Goal: Obtain resource: Download file/media

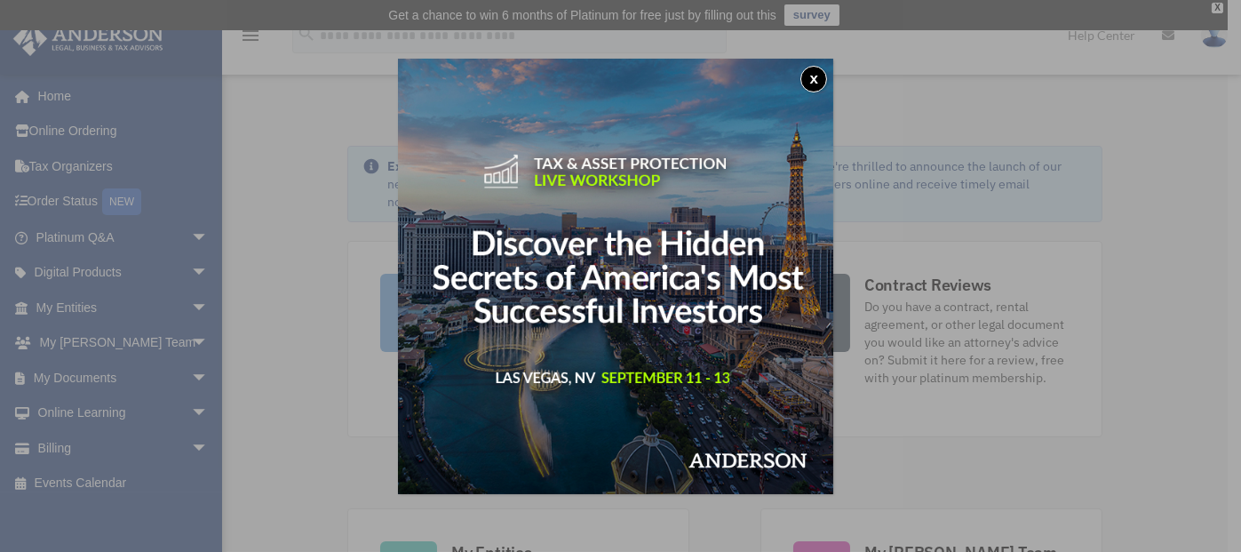
click at [826, 84] on button "x" at bounding box center [814, 79] width 27 height 27
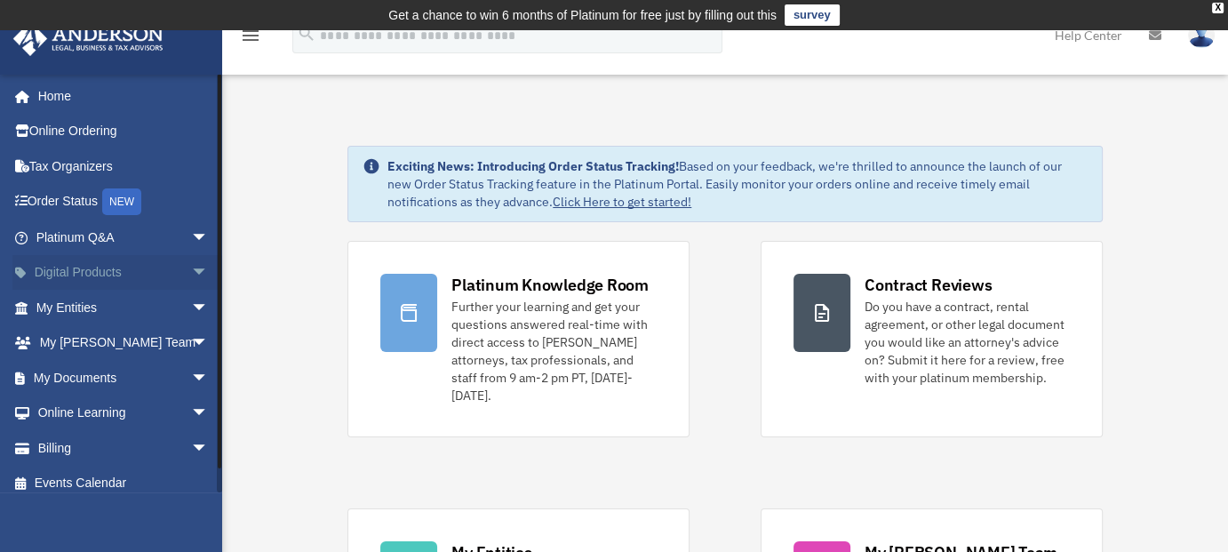
click at [191, 272] on span "arrow_drop_down" at bounding box center [209, 273] width 36 height 36
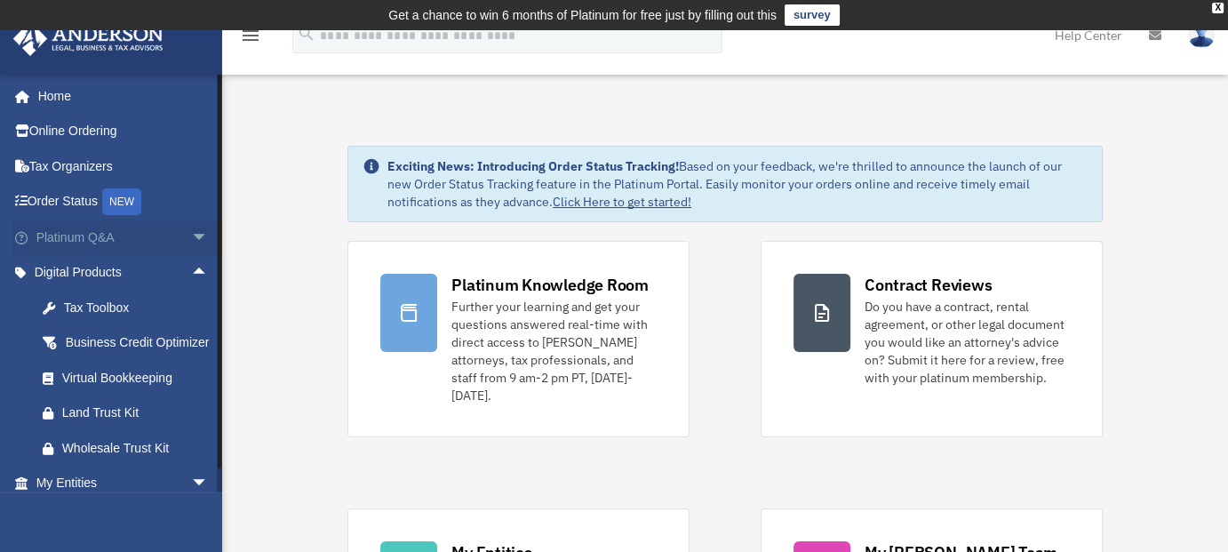
click at [191, 238] on span "arrow_drop_down" at bounding box center [209, 237] width 36 height 36
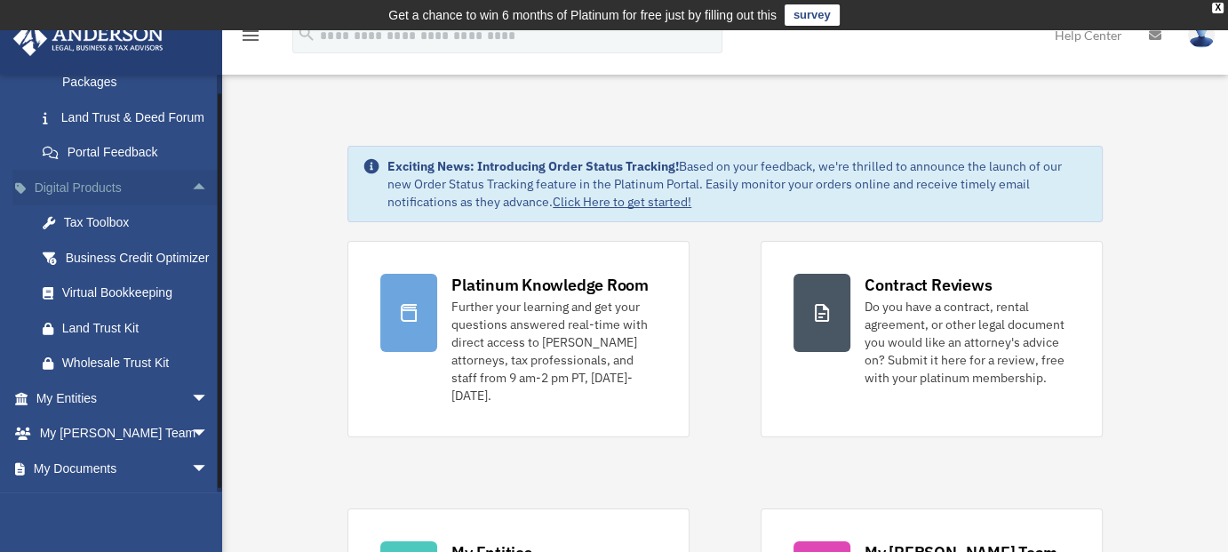
scroll to position [533, 0]
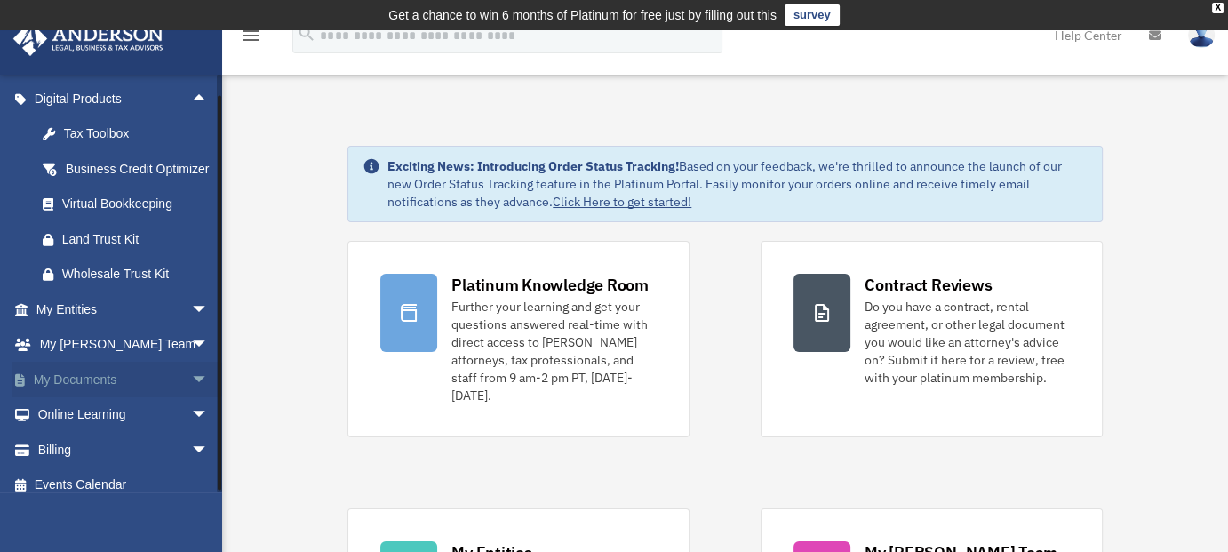
click at [191, 398] on span "arrow_drop_down" at bounding box center [209, 380] width 36 height 36
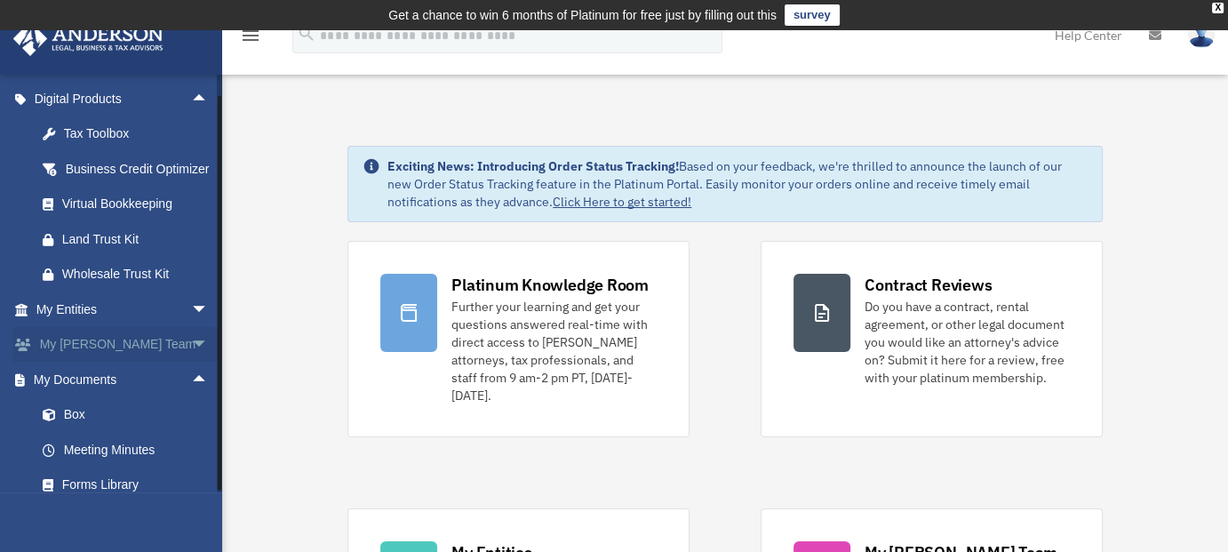
scroll to position [730, 0]
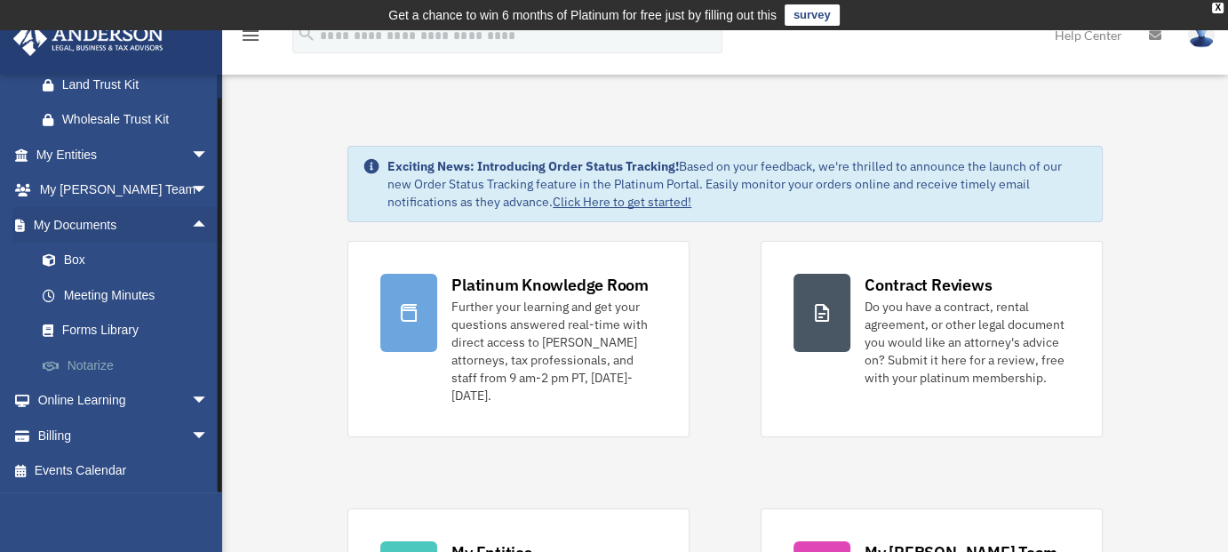
click at [121, 372] on link "Notarize" at bounding box center [130, 365] width 211 height 36
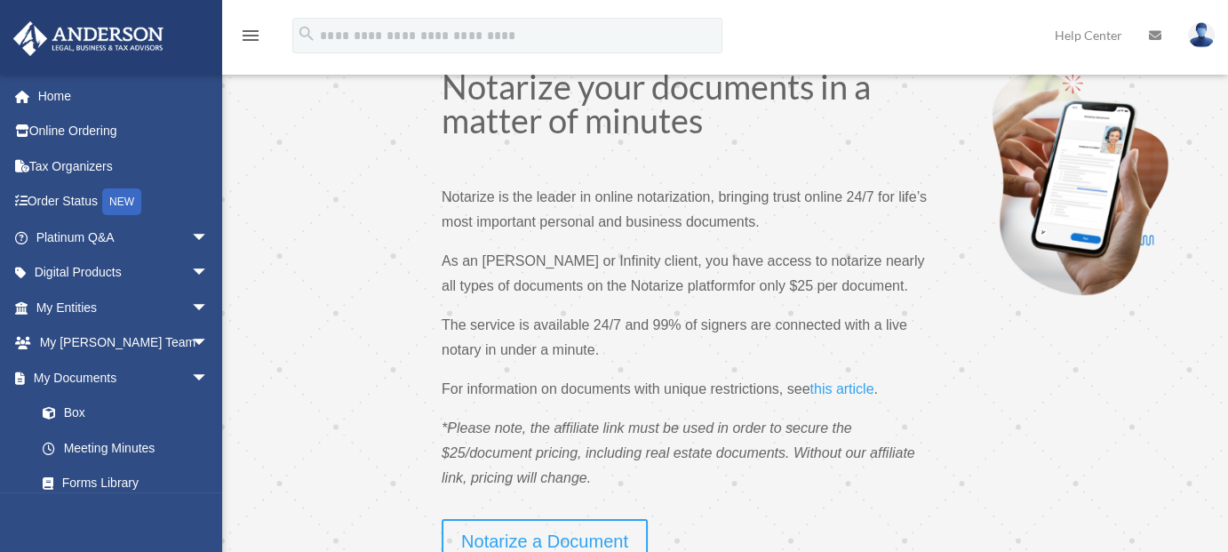
scroll to position [68, 0]
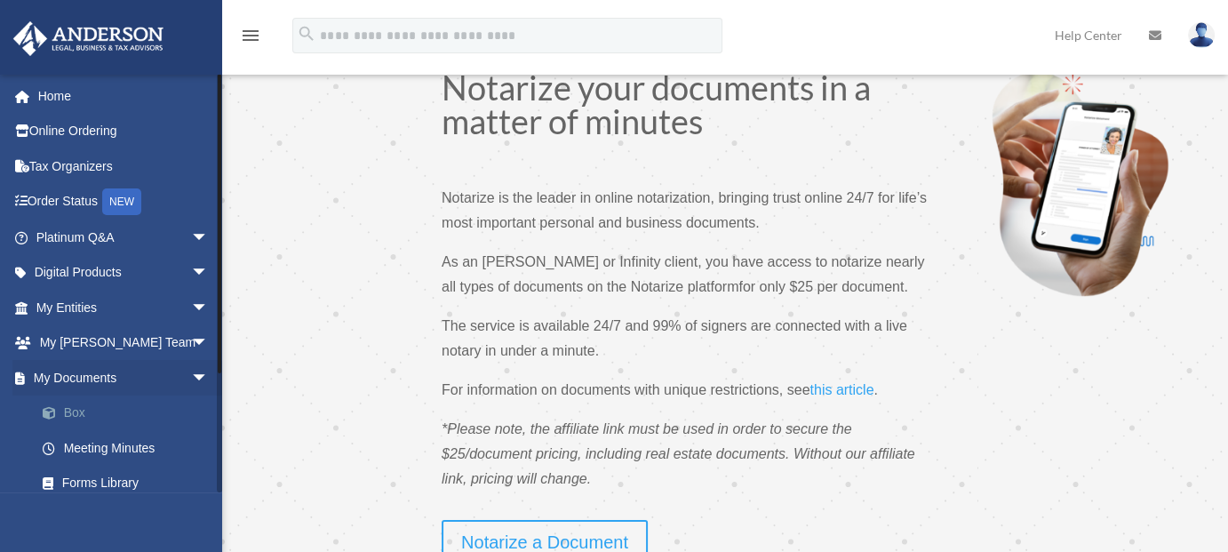
click at [125, 411] on link "Box" at bounding box center [130, 413] width 211 height 36
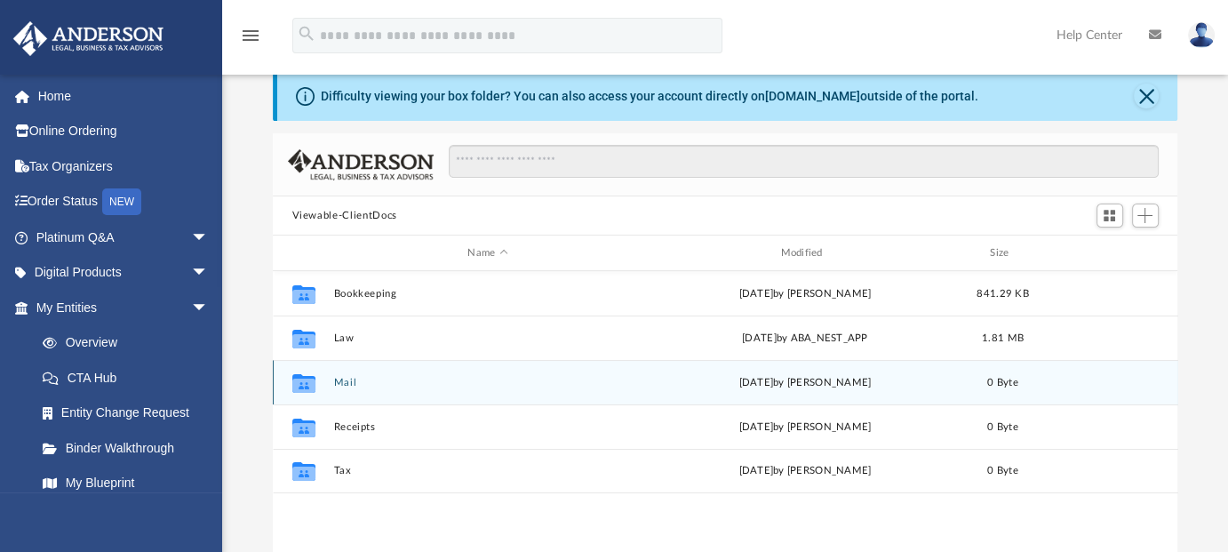
scroll to position [89, 0]
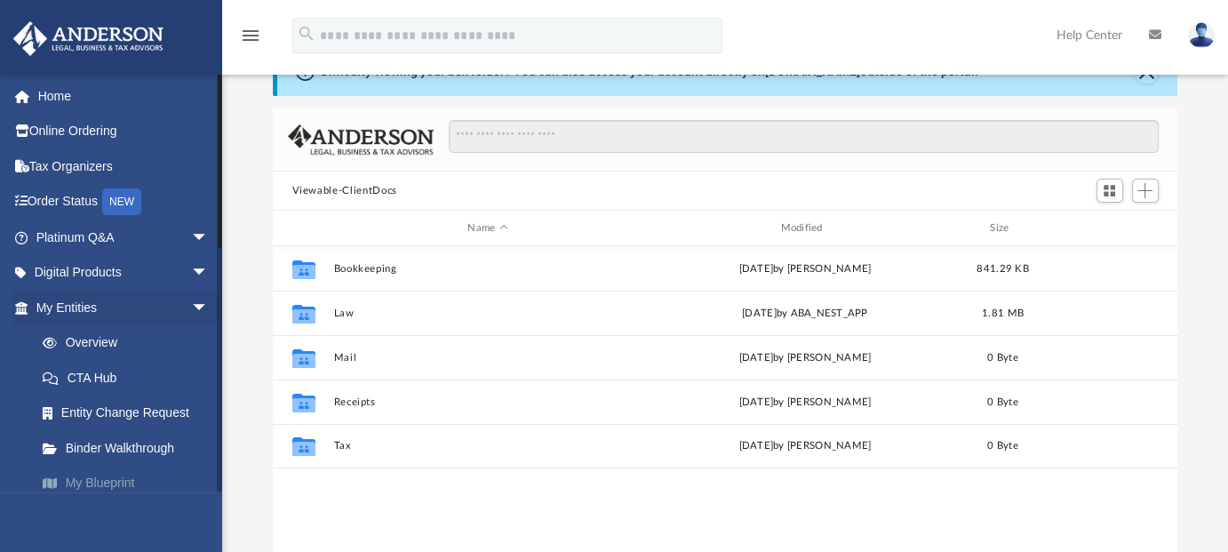
click at [106, 483] on link "My Blueprint" at bounding box center [130, 484] width 211 height 36
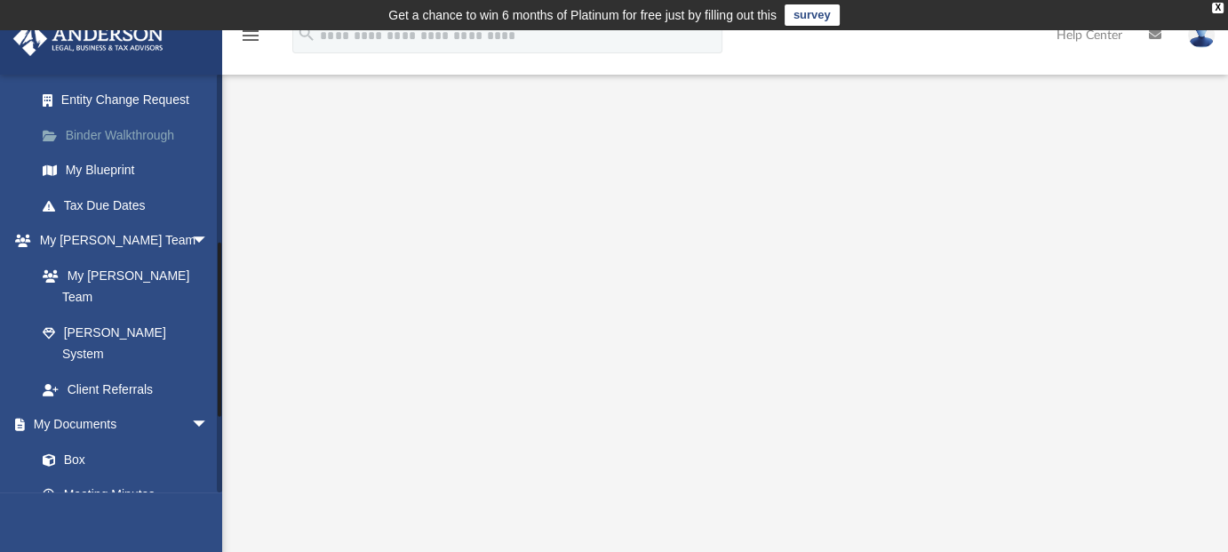
scroll to position [444, 0]
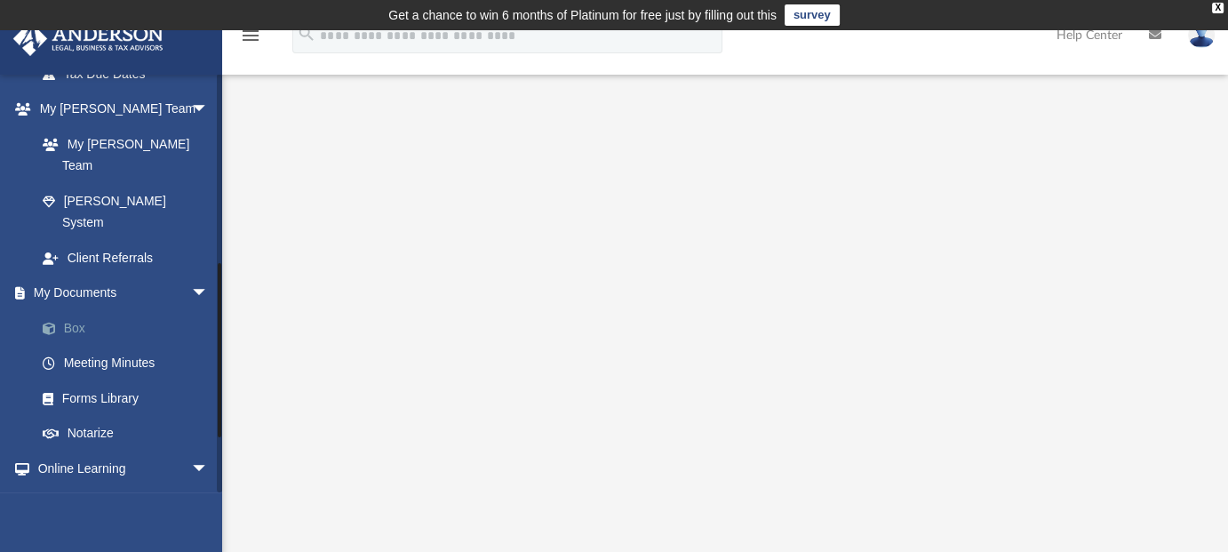
click at [80, 310] on link "Box" at bounding box center [130, 328] width 211 height 36
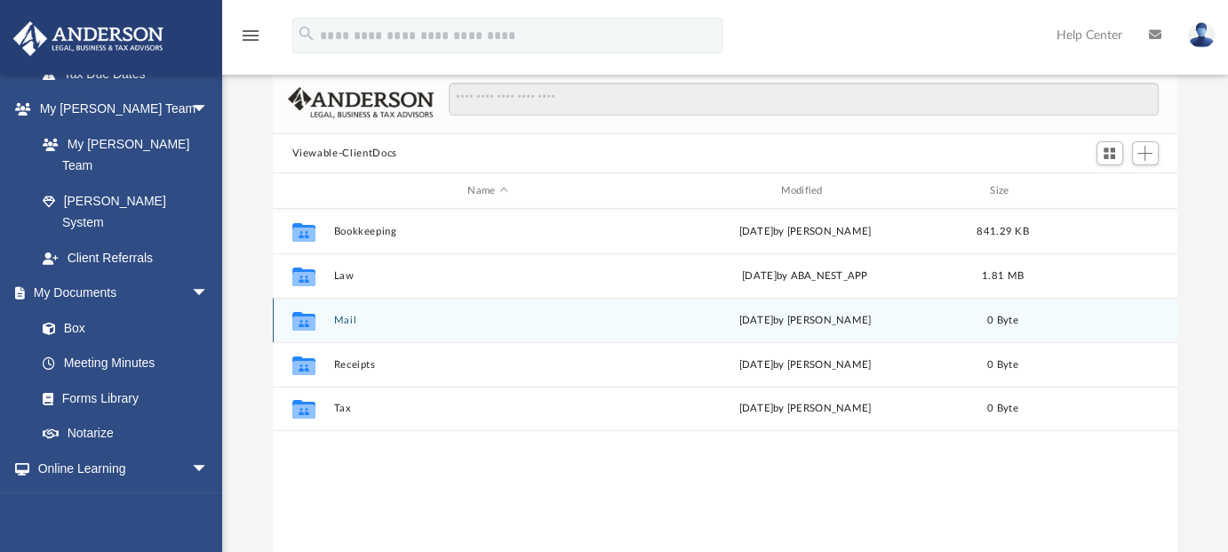
scroll to position [178, 0]
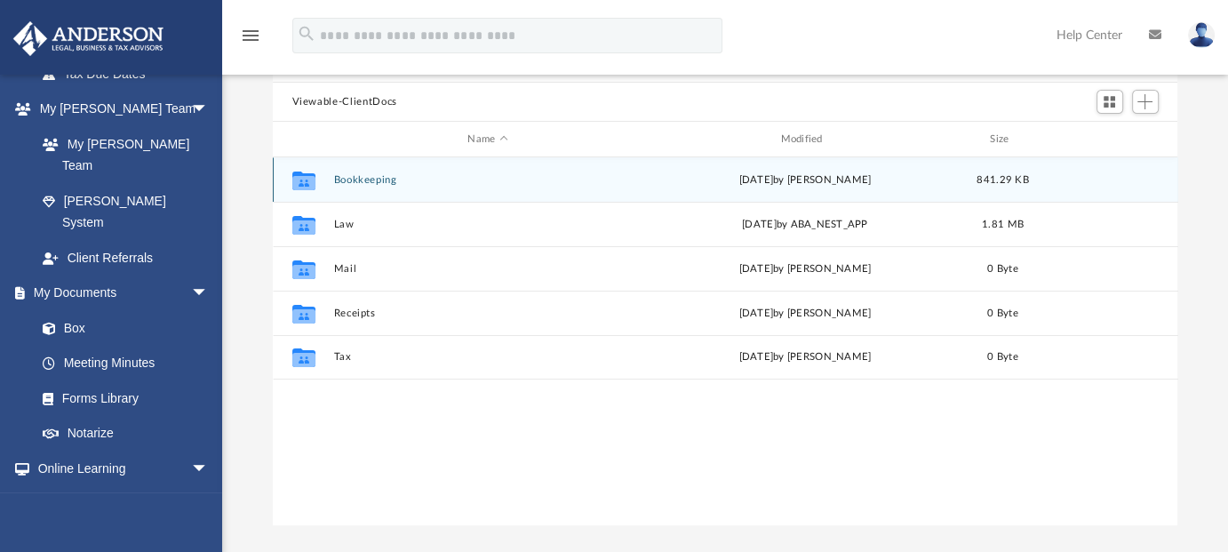
click at [368, 195] on div "Collaborated Folder Bookkeeping Mon Jul 8 2024 by David Javier 841.29 KB" at bounding box center [725, 179] width 905 height 44
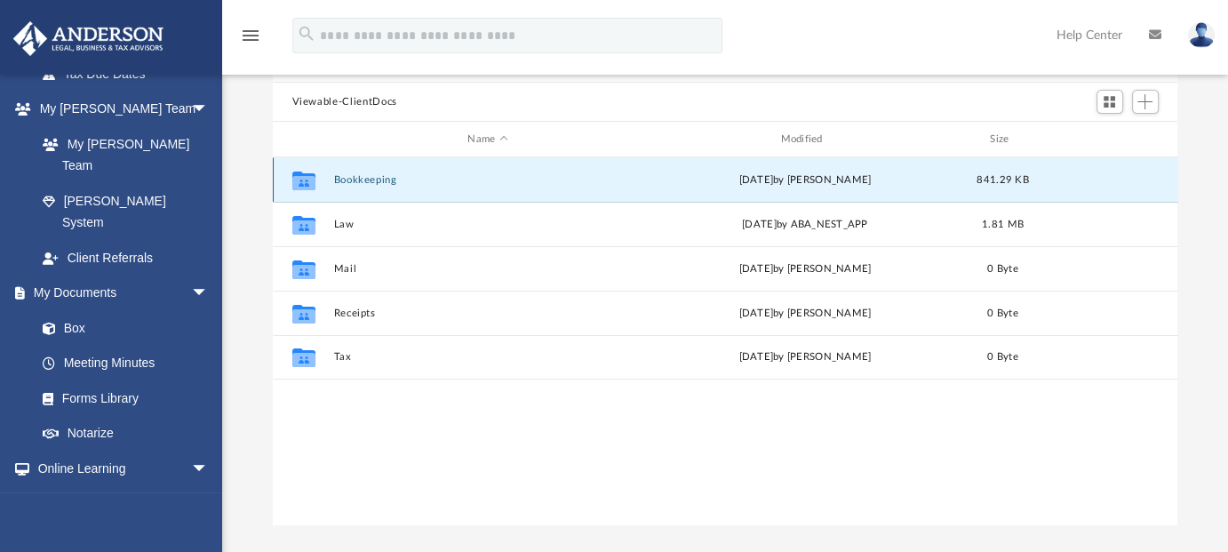
click at [370, 176] on button "Bookkeeping" at bounding box center [487, 180] width 309 height 12
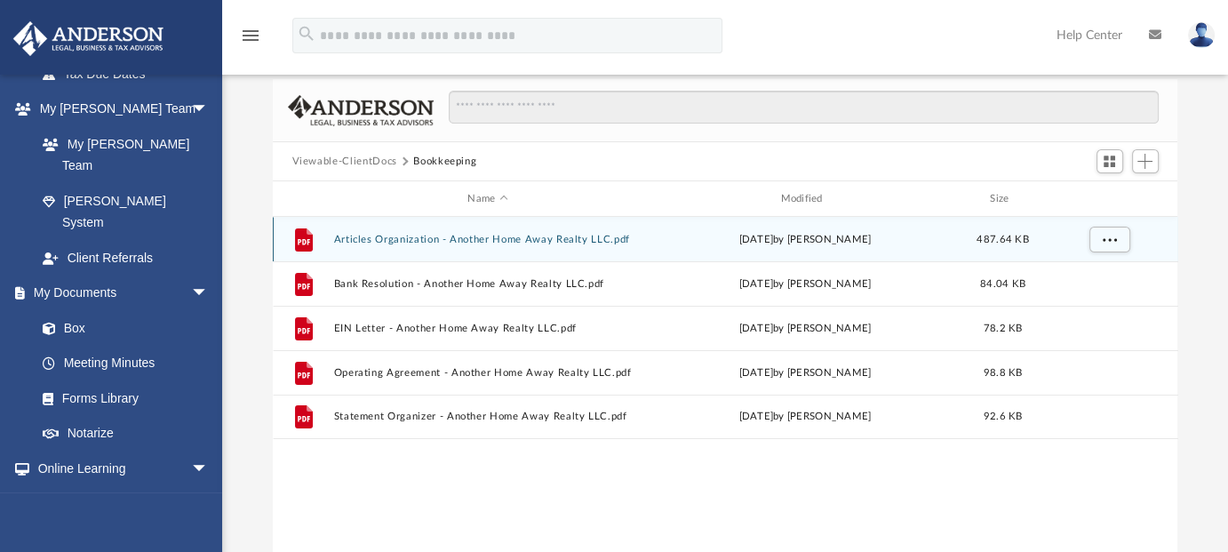
scroll to position [89, 0]
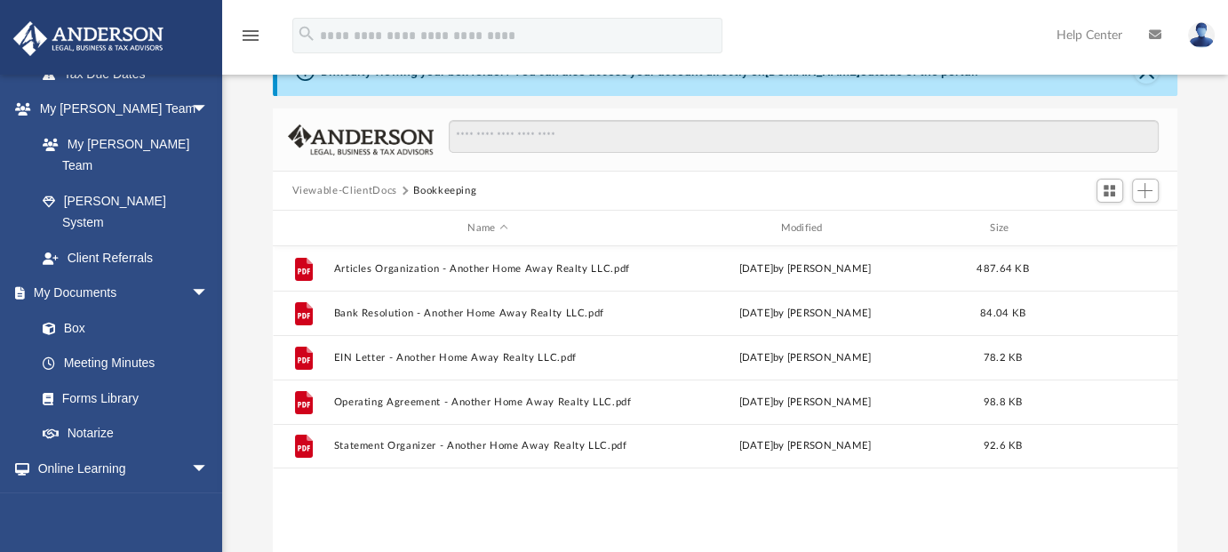
click at [360, 187] on button "Viewable-ClientDocs" at bounding box center [343, 191] width 105 height 16
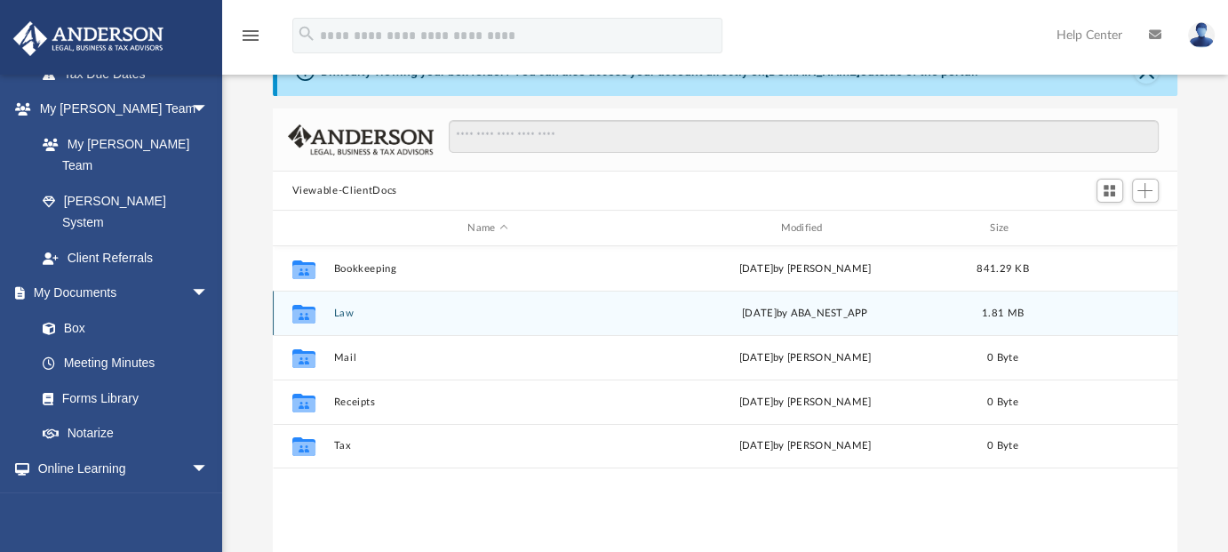
click at [339, 310] on button "Law" at bounding box center [487, 313] width 309 height 12
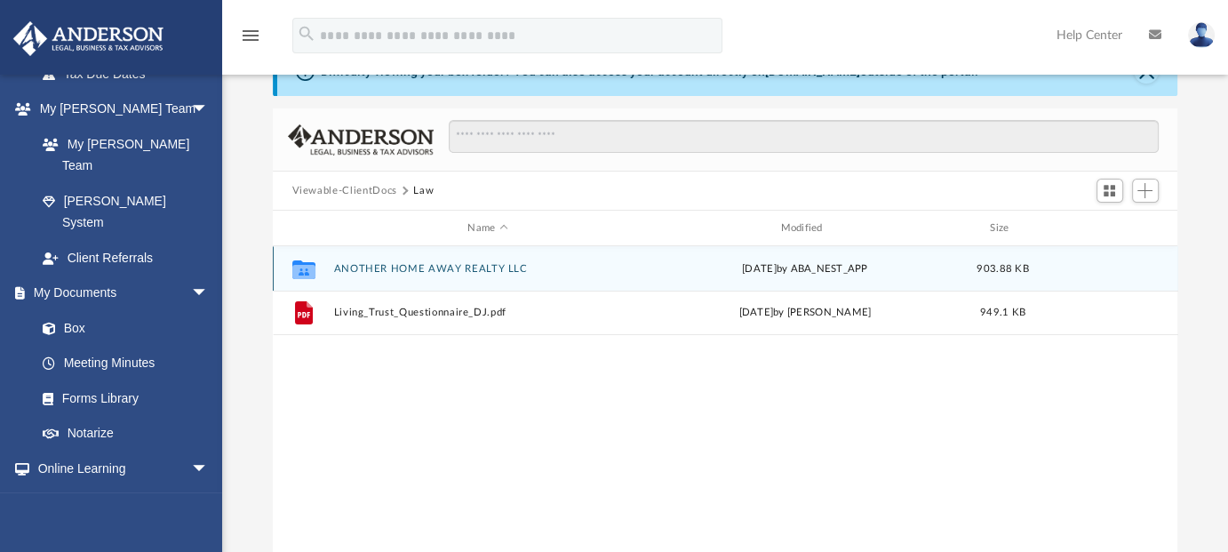
click at [377, 264] on button "ANOTHER HOME AWAY REALTY LLC" at bounding box center [487, 269] width 309 height 12
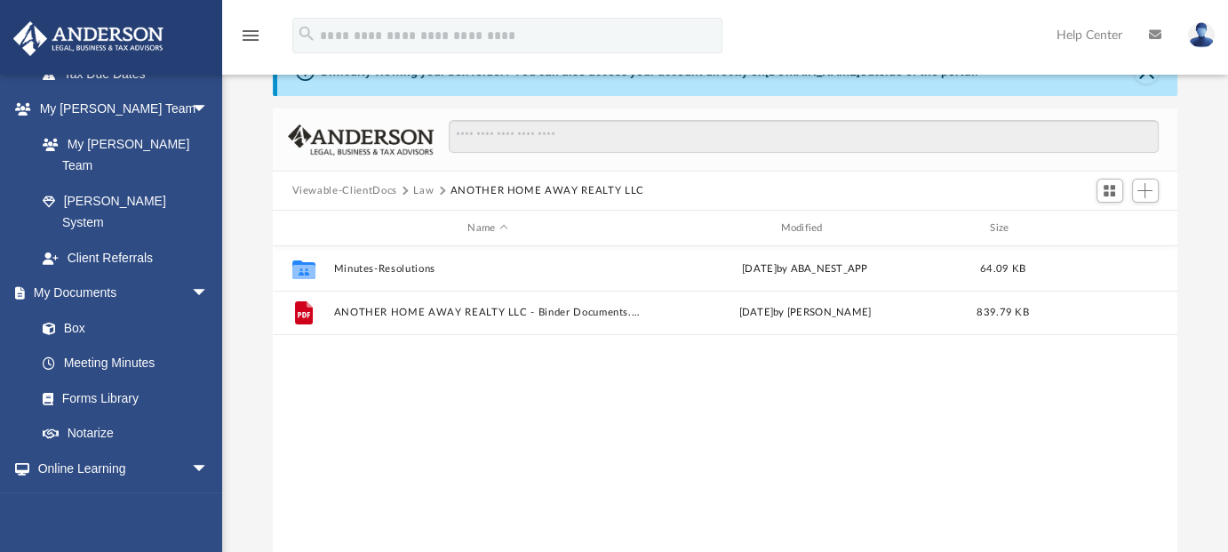
click at [420, 189] on button "Law" at bounding box center [423, 191] width 20 height 16
click at [360, 184] on button "Viewable-ClientDocs" at bounding box center [343, 191] width 105 height 16
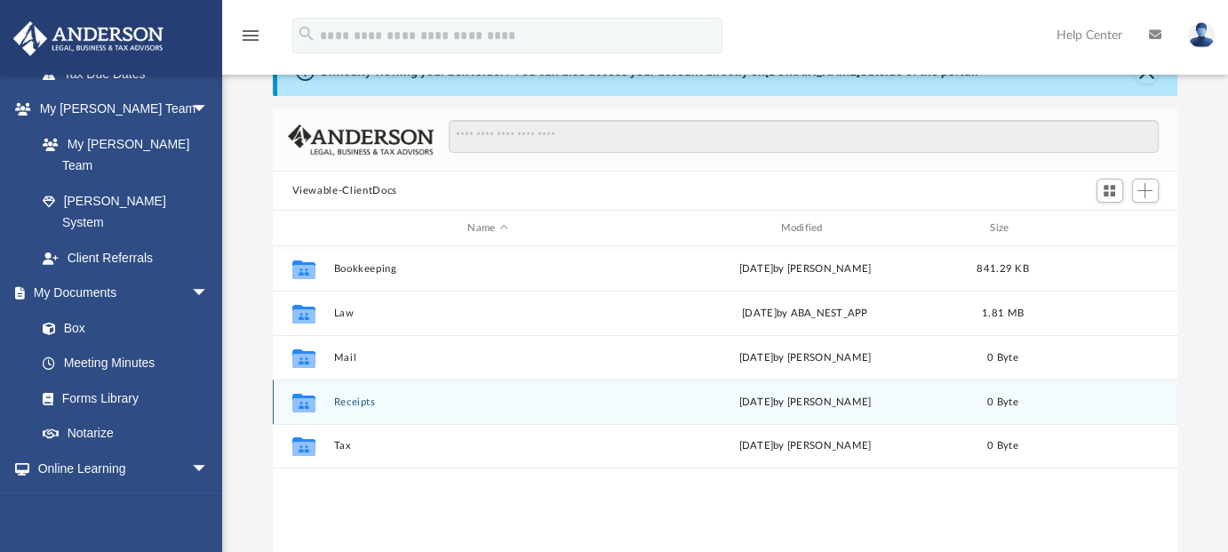
click at [346, 399] on button "Receipts" at bounding box center [487, 402] width 309 height 12
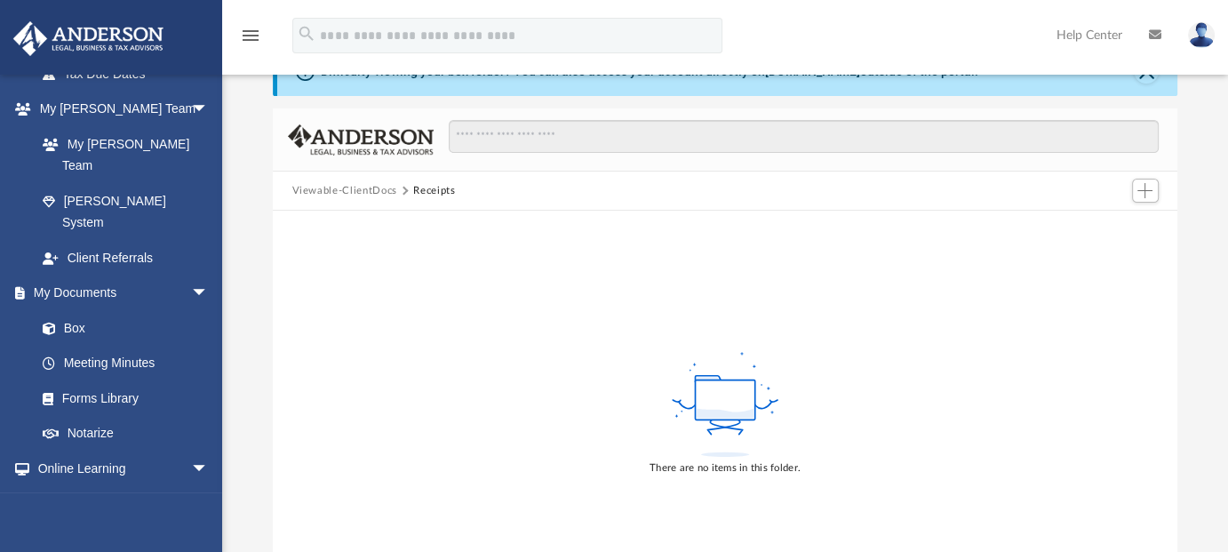
click at [360, 187] on button "Viewable-ClientDocs" at bounding box center [343, 191] width 105 height 16
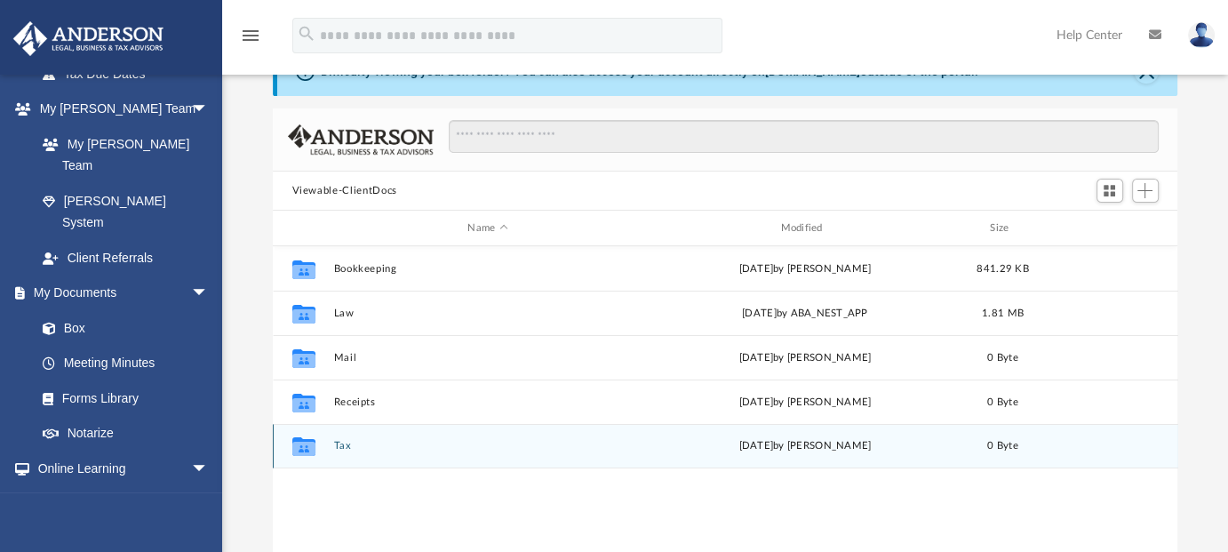
scroll to position [390, 890]
click at [340, 447] on button "Tax" at bounding box center [487, 446] width 309 height 12
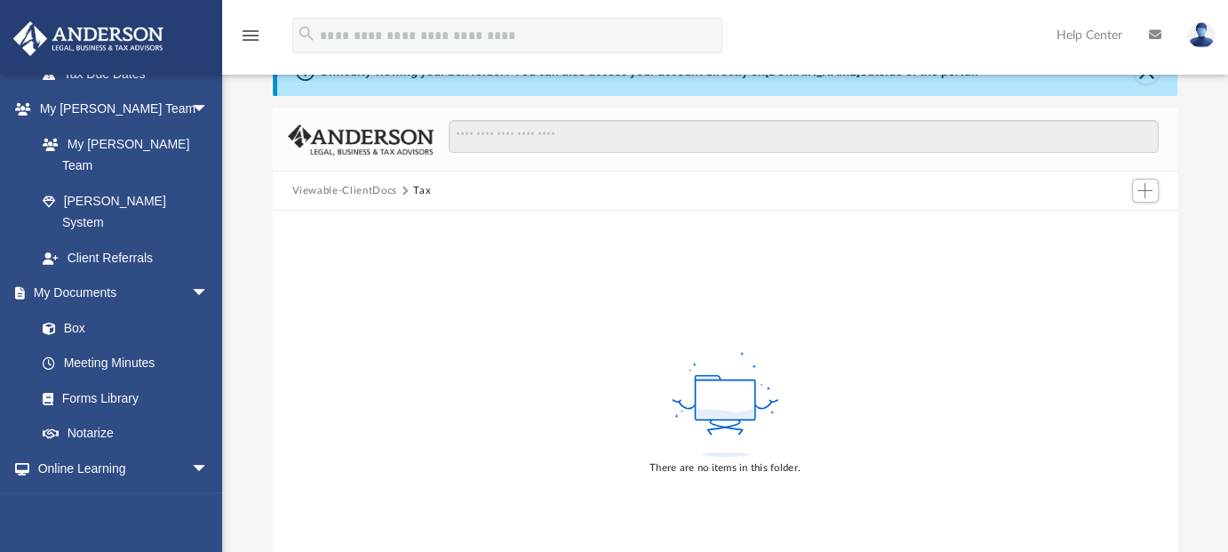
click at [351, 195] on button "Viewable-ClientDocs" at bounding box center [343, 191] width 105 height 16
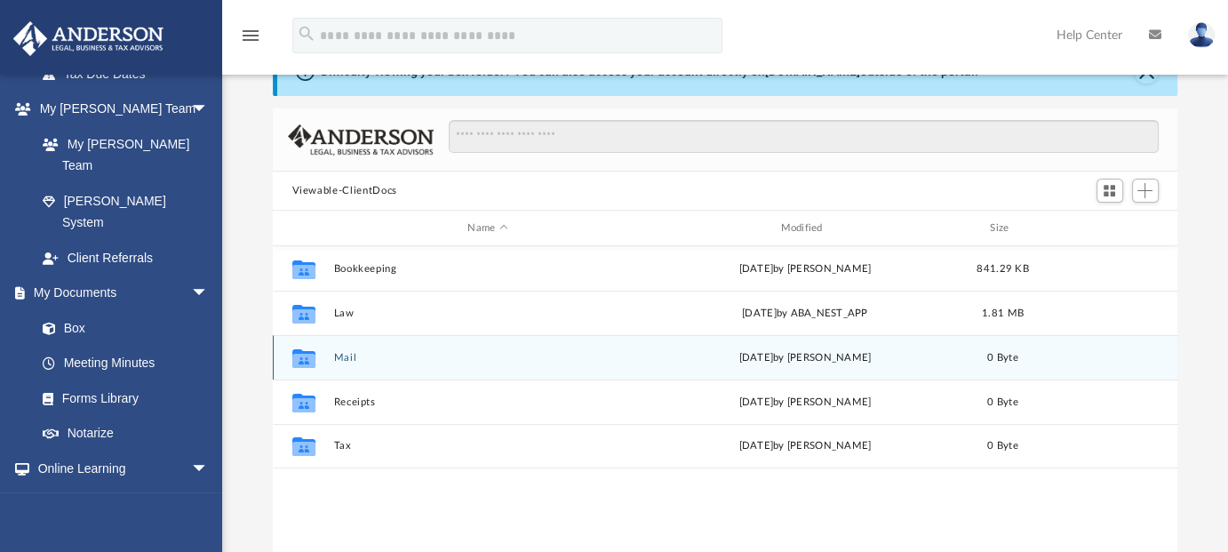
click at [342, 360] on button "Mail" at bounding box center [487, 358] width 309 height 12
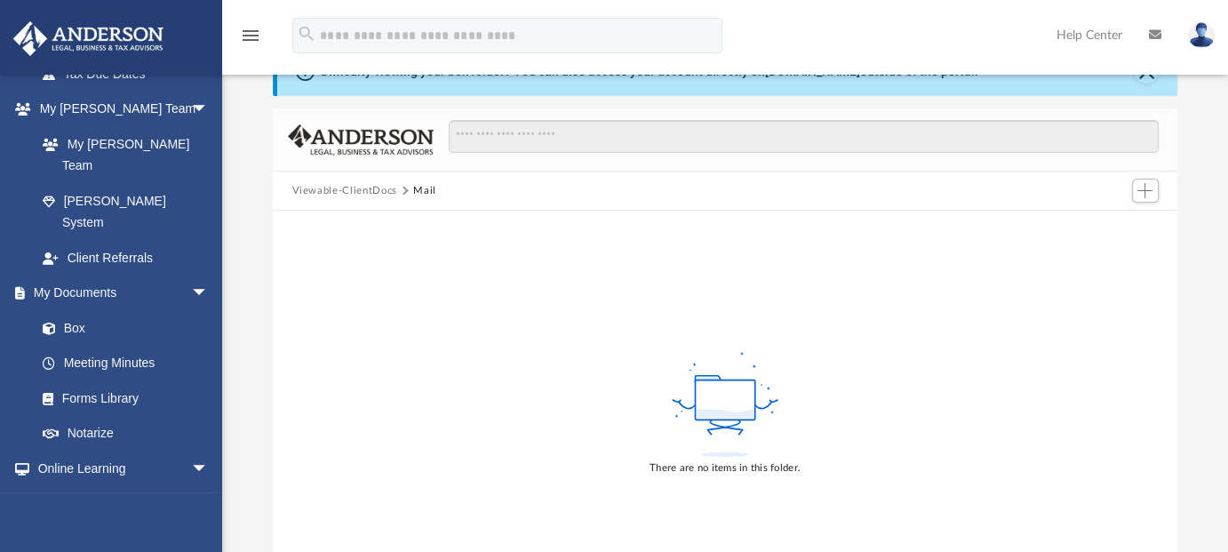
click at [374, 187] on button "Viewable-ClientDocs" at bounding box center [343, 191] width 105 height 16
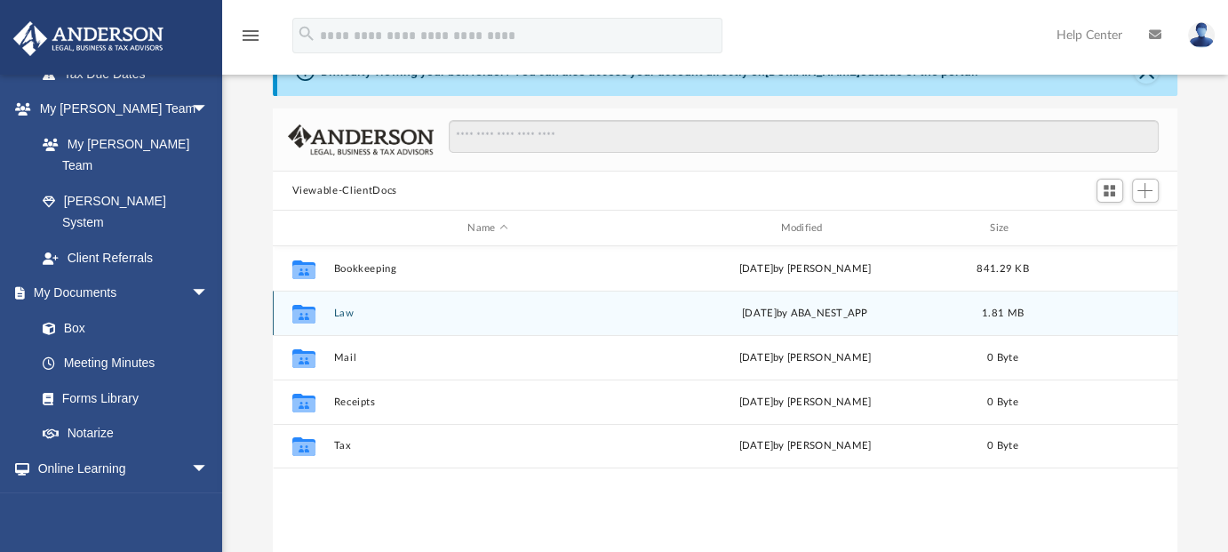
click at [345, 321] on div "Collaborated Folder Law [DATE] by ABA_NEST_APP 1.81 MB" at bounding box center [725, 313] width 905 height 44
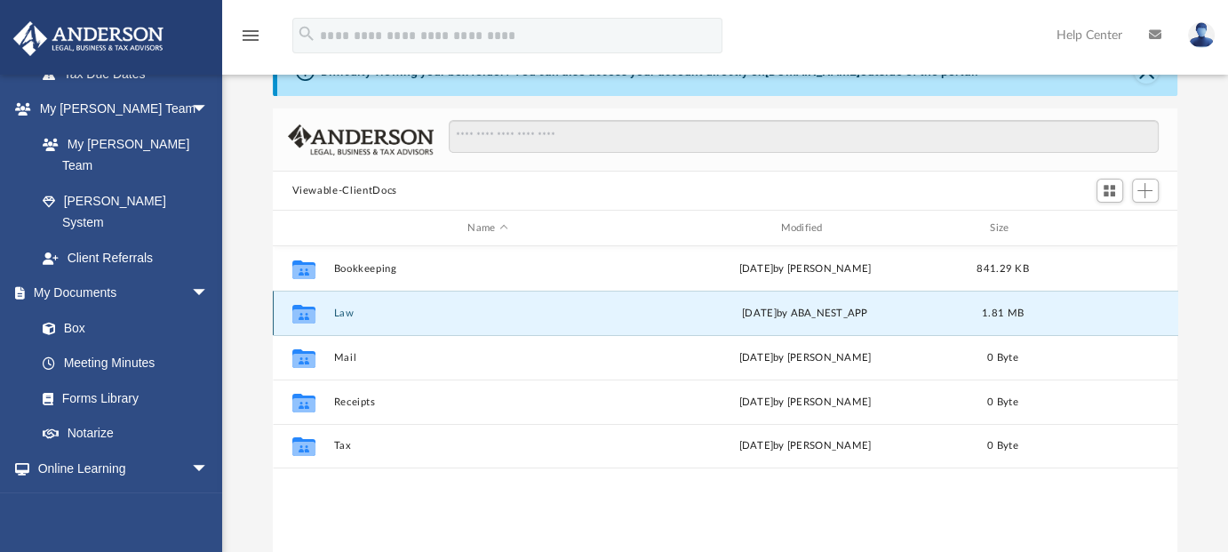
click at [347, 314] on button "Law" at bounding box center [487, 313] width 309 height 12
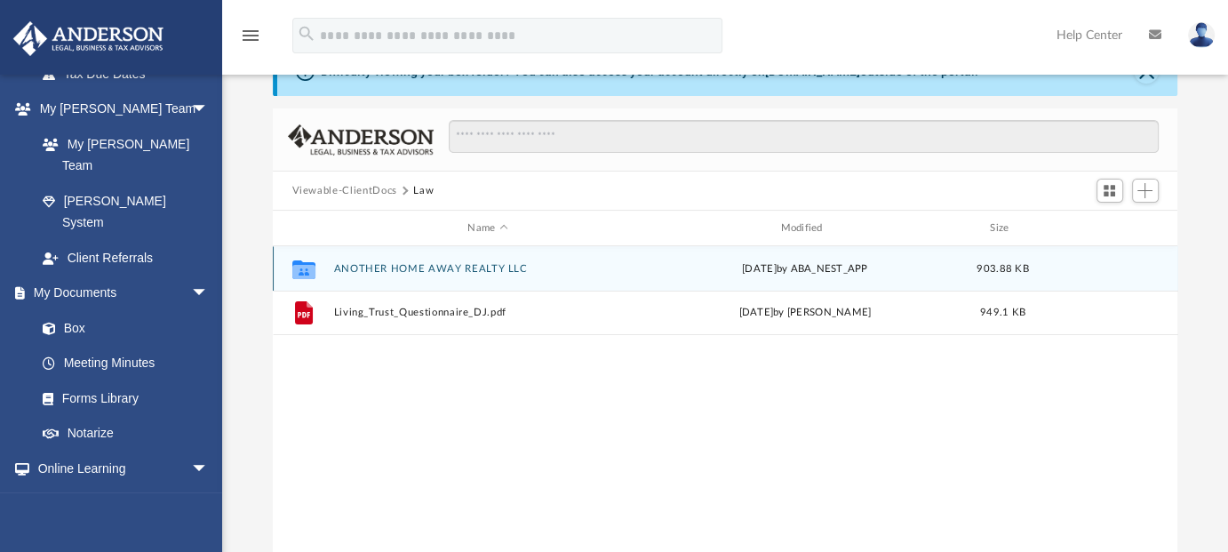
click at [459, 267] on button "ANOTHER HOME AWAY REALTY LLC" at bounding box center [487, 269] width 309 height 12
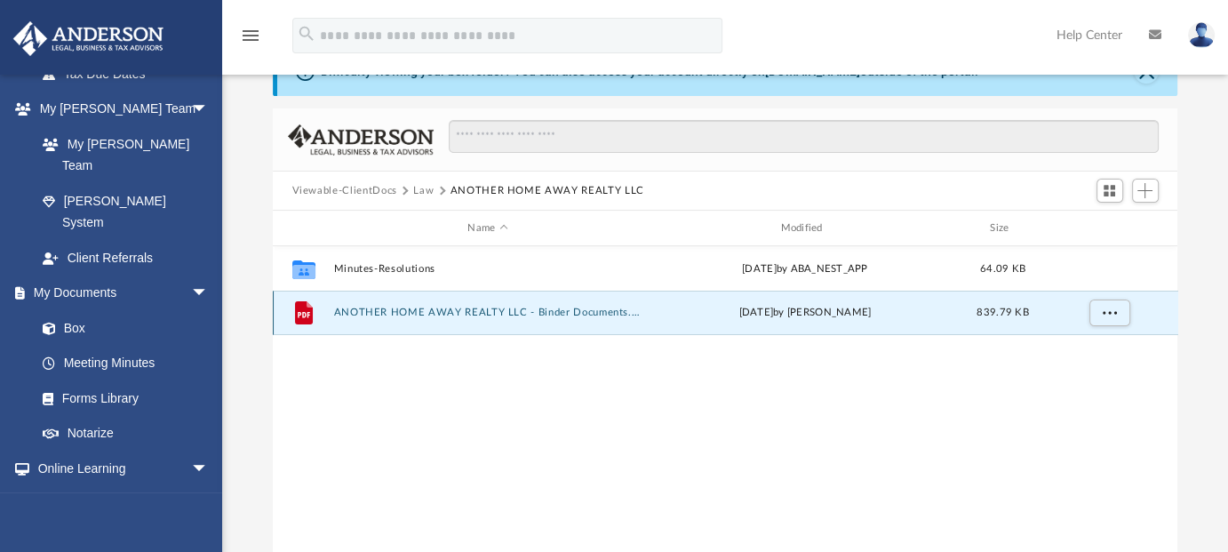
click at [387, 311] on button "ANOTHER HOME AWAY REALTY LLC - Binder Documents.pdf" at bounding box center [487, 313] width 309 height 12
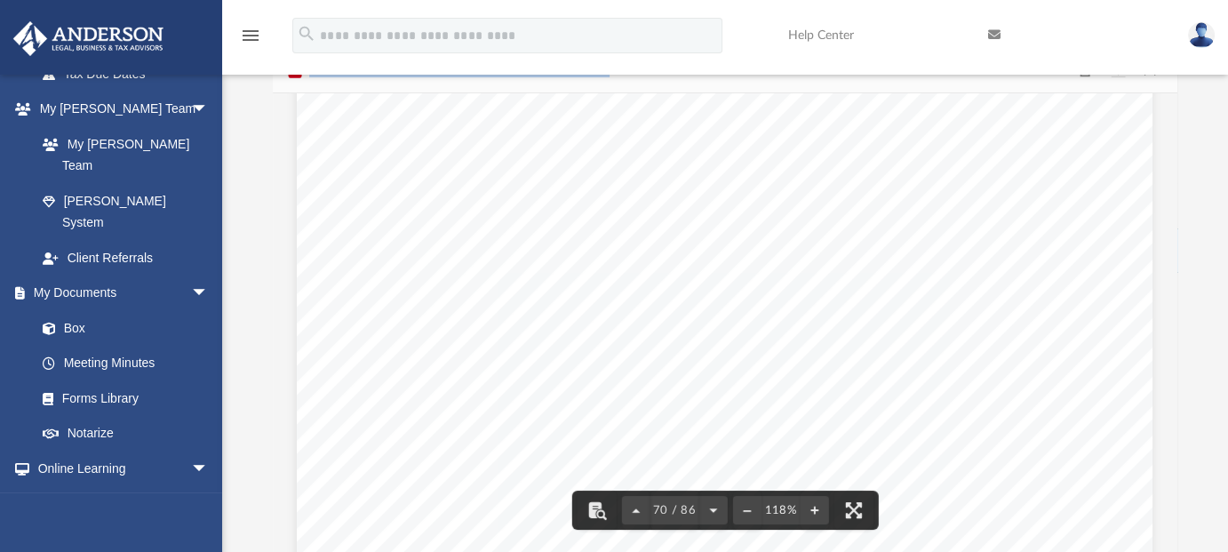
scroll to position [78635, 215]
drag, startPoint x: 1171, startPoint y: 443, endPoint x: 1184, endPoint y: 140, distance: 302.4
click at [1184, 140] on body "X Get a chance to win 6 months of Platinum for free just by filling out this su…" at bounding box center [614, 384] width 1228 height 1070
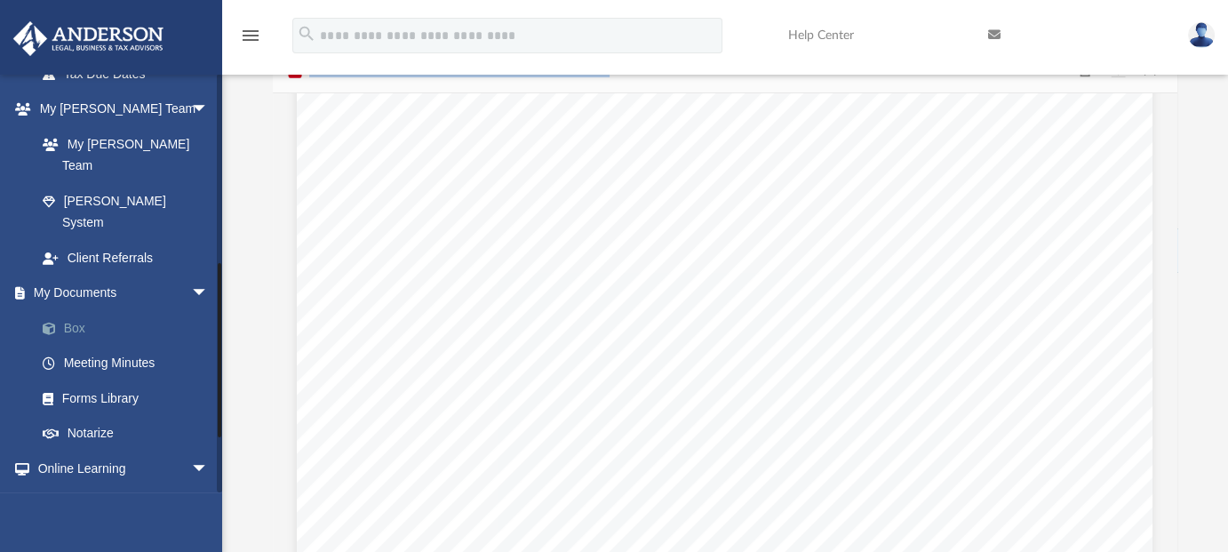
click at [60, 310] on link "Box" at bounding box center [130, 328] width 211 height 36
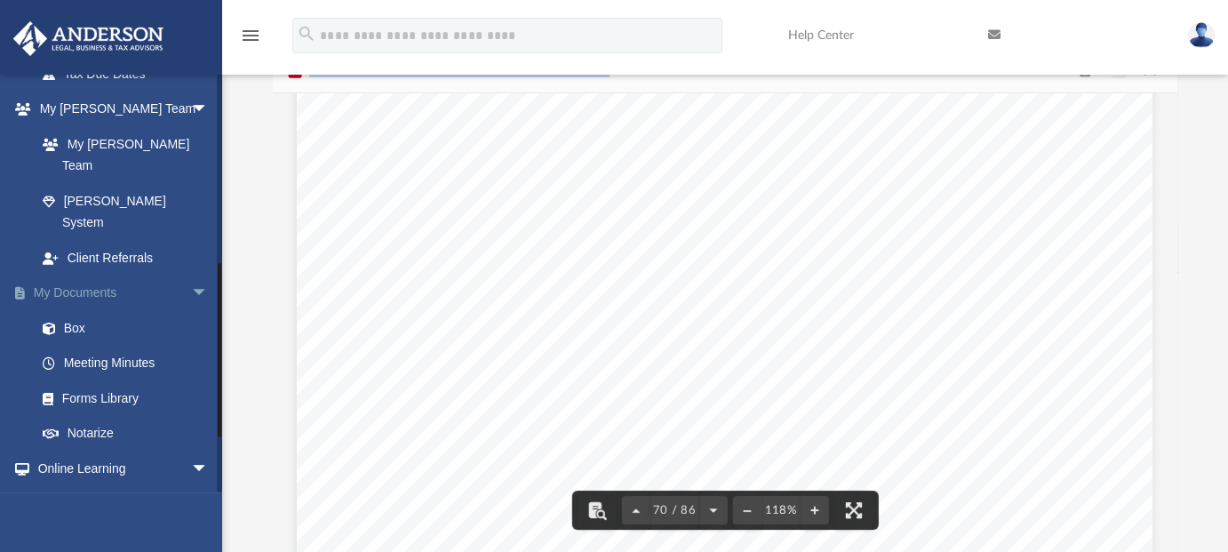
click at [192, 275] on span "arrow_drop_down" at bounding box center [209, 293] width 36 height 36
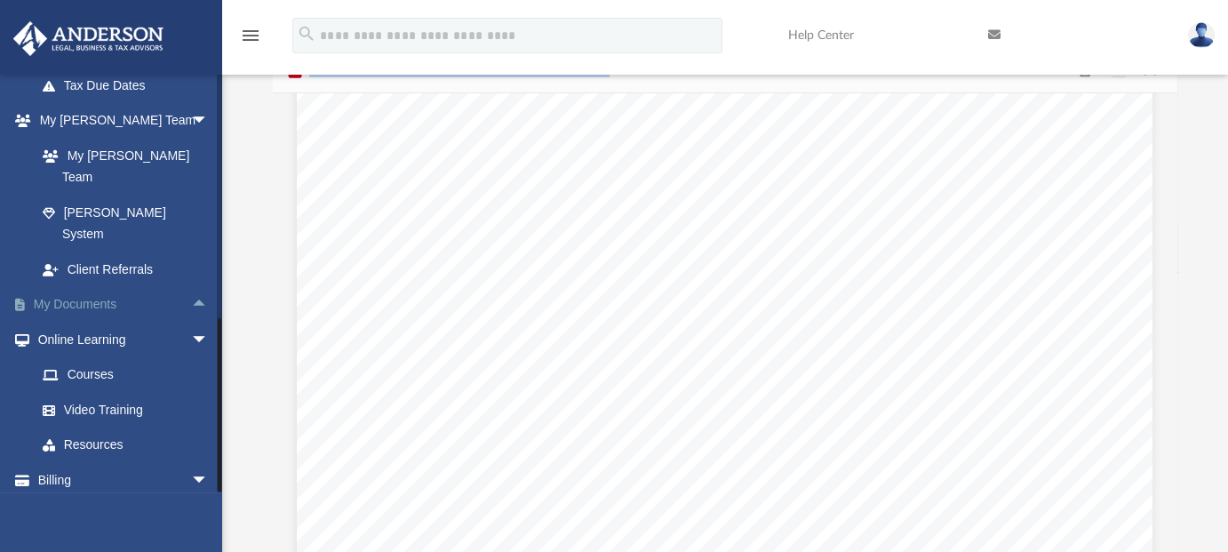
click at [191, 287] on span "arrow_drop_up" at bounding box center [209, 305] width 36 height 36
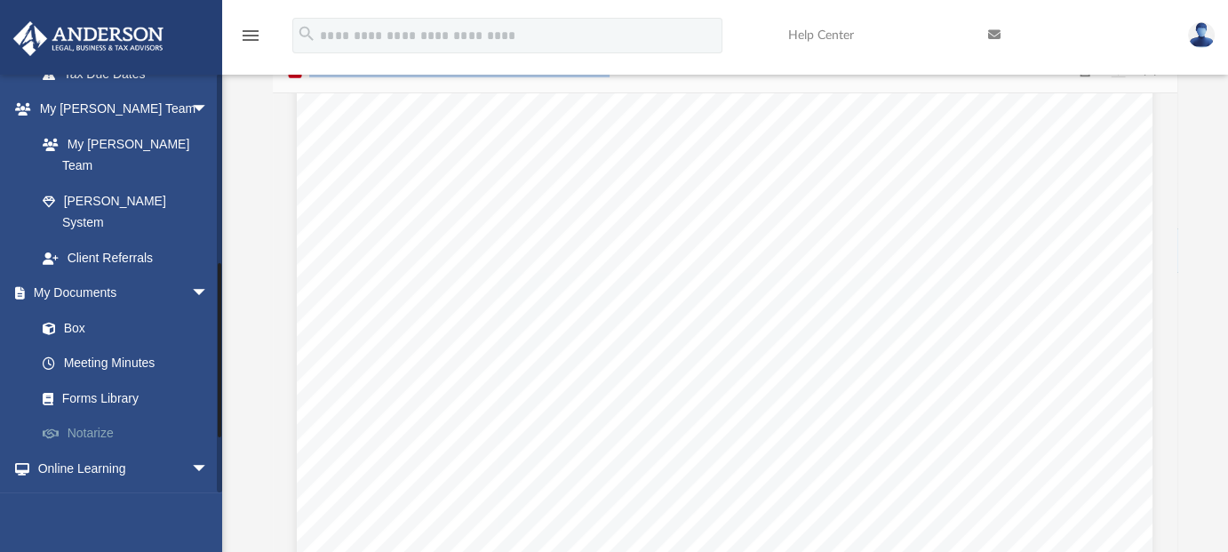
click at [92, 416] on link "Notarize" at bounding box center [130, 434] width 211 height 36
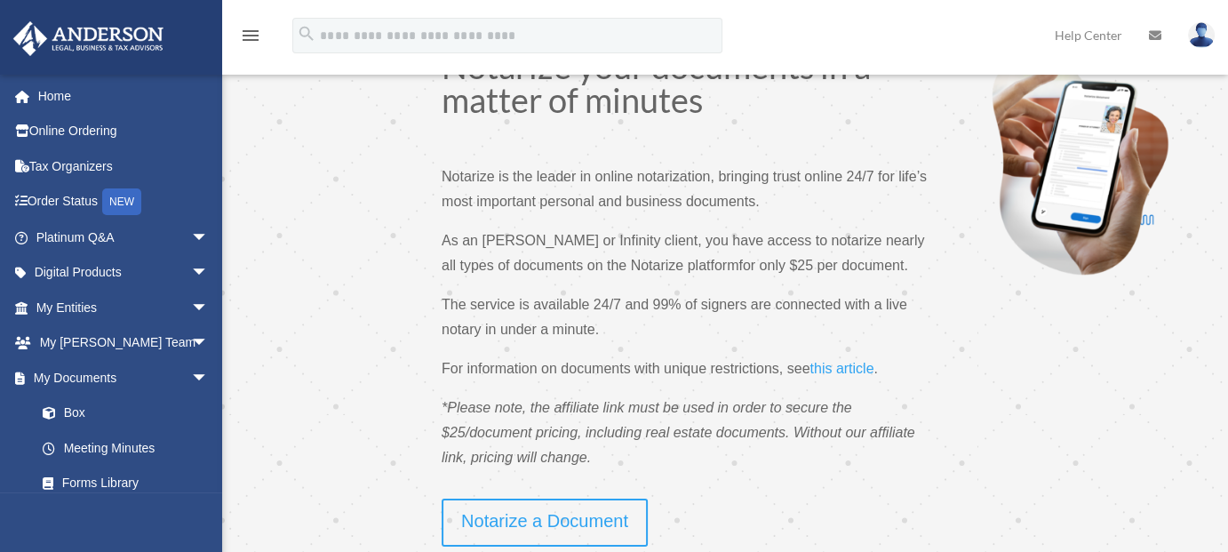
scroll to position [178, 0]
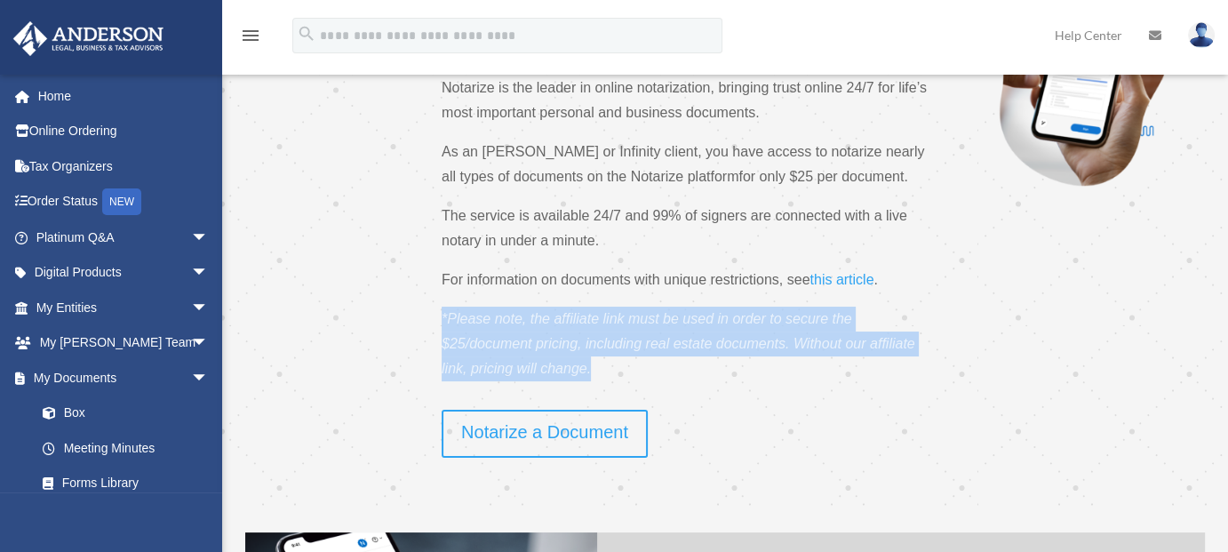
drag, startPoint x: 590, startPoint y: 371, endPoint x: 443, endPoint y: 312, distance: 158.7
click at [443, 312] on span "*Please note, the affiliate link must be used in order to secure the $25/docume…" at bounding box center [679, 343] width 474 height 65
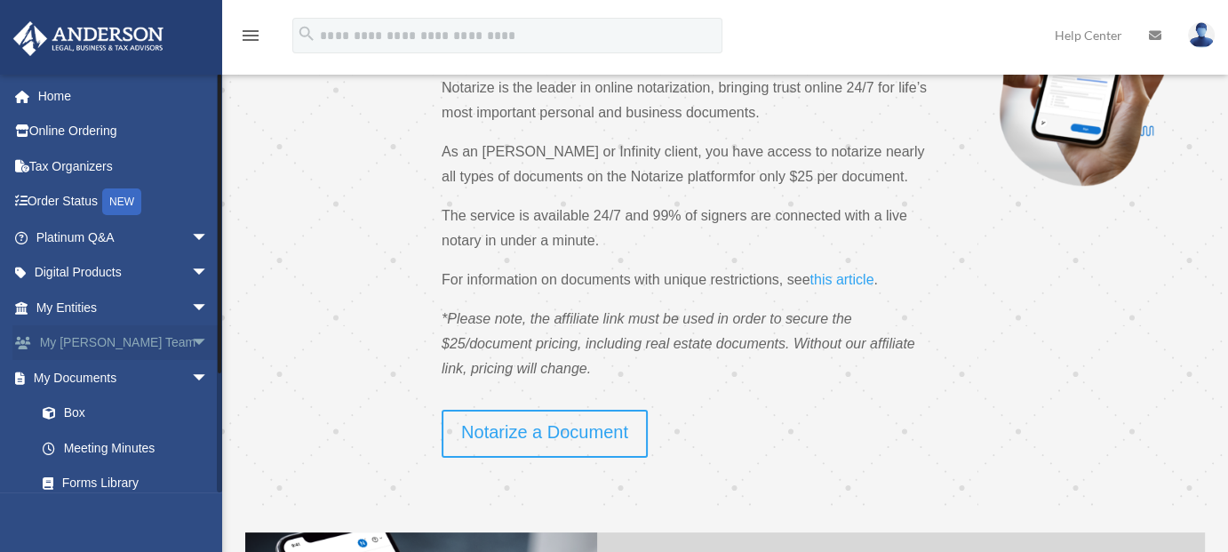
click at [191, 344] on span "arrow_drop_down" at bounding box center [209, 343] width 36 height 36
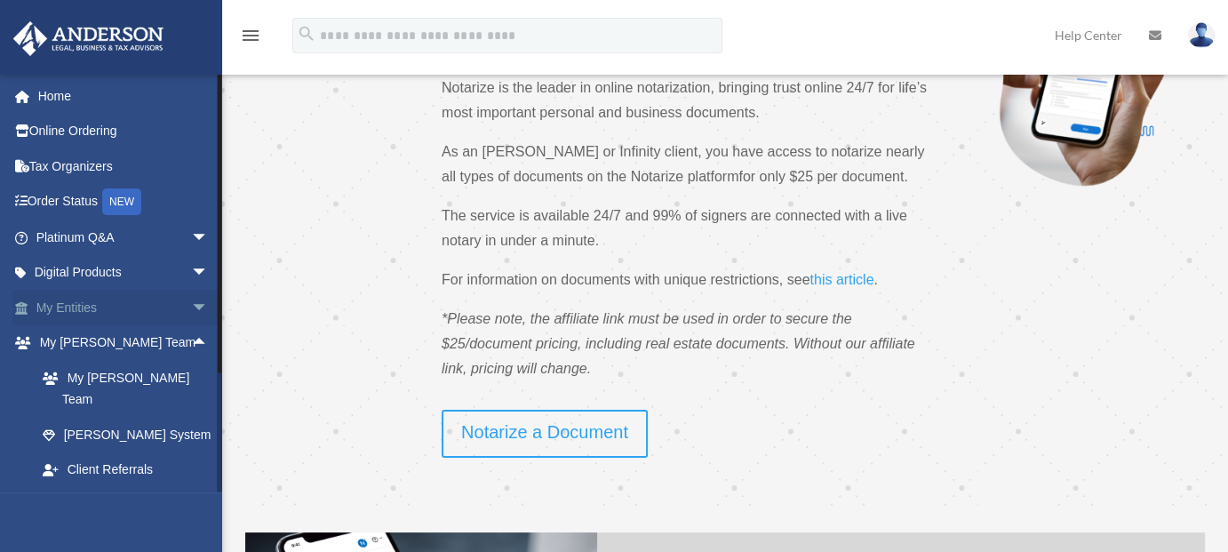
click at [191, 308] on span "arrow_drop_down" at bounding box center [209, 308] width 36 height 36
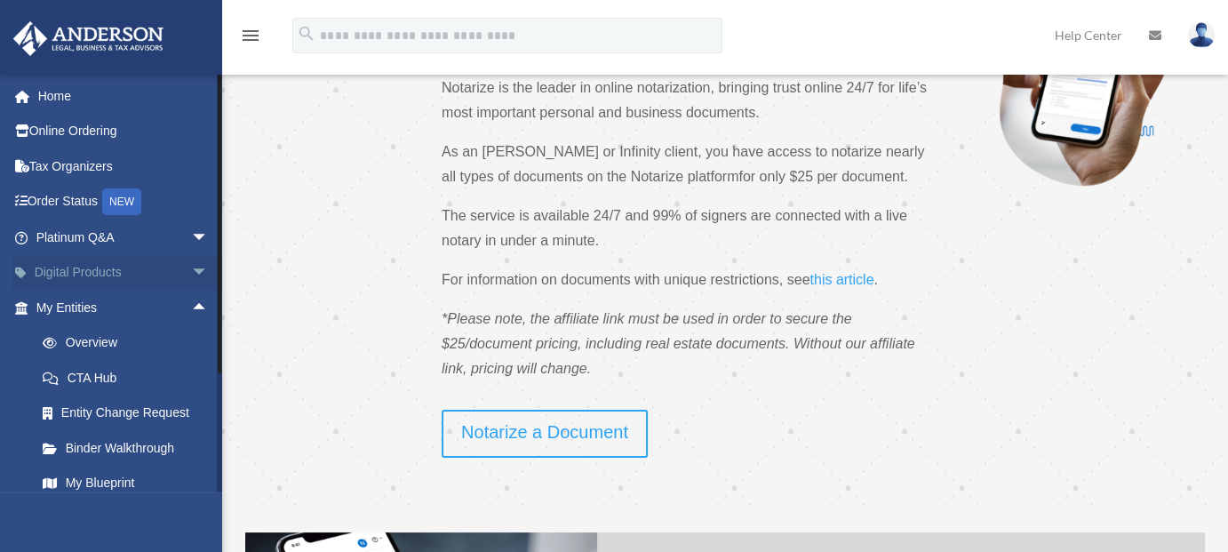
click at [191, 275] on span "arrow_drop_down" at bounding box center [209, 273] width 36 height 36
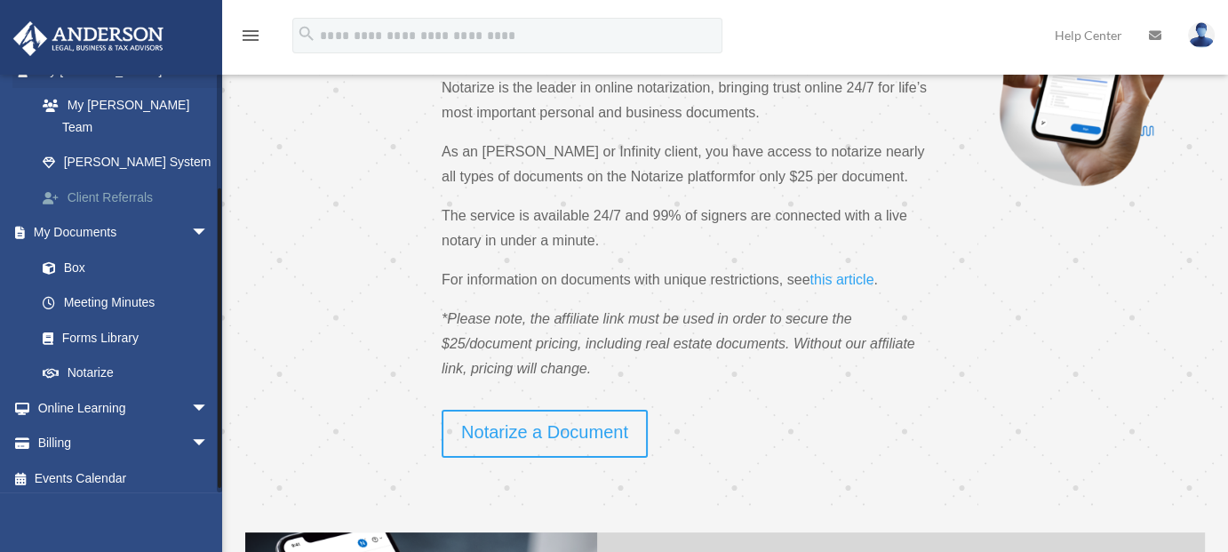
scroll to position [666, 0]
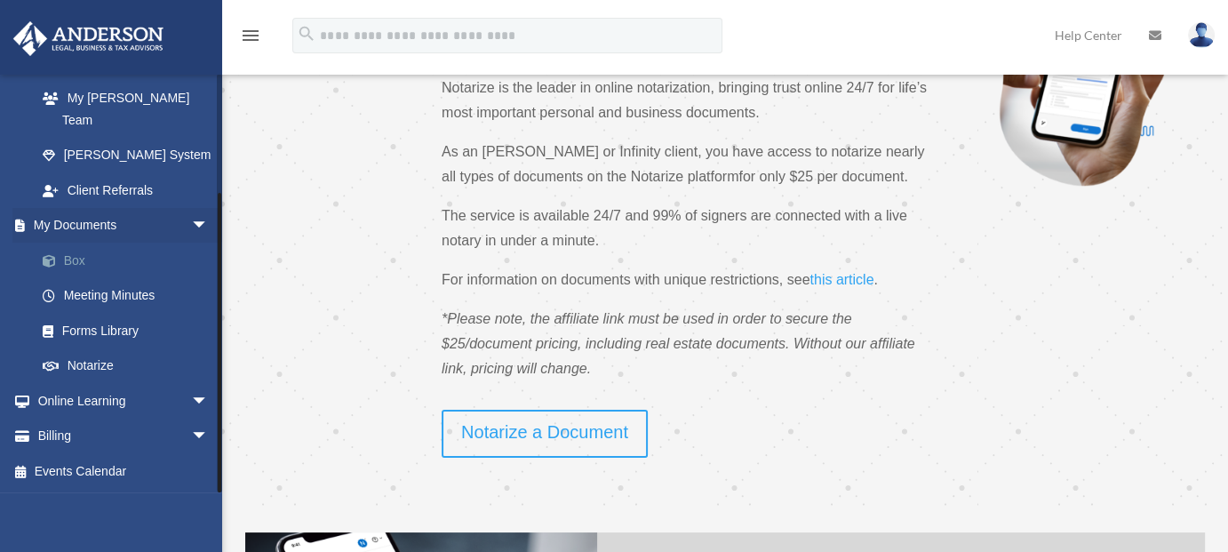
click at [75, 255] on link "Box" at bounding box center [130, 261] width 211 height 36
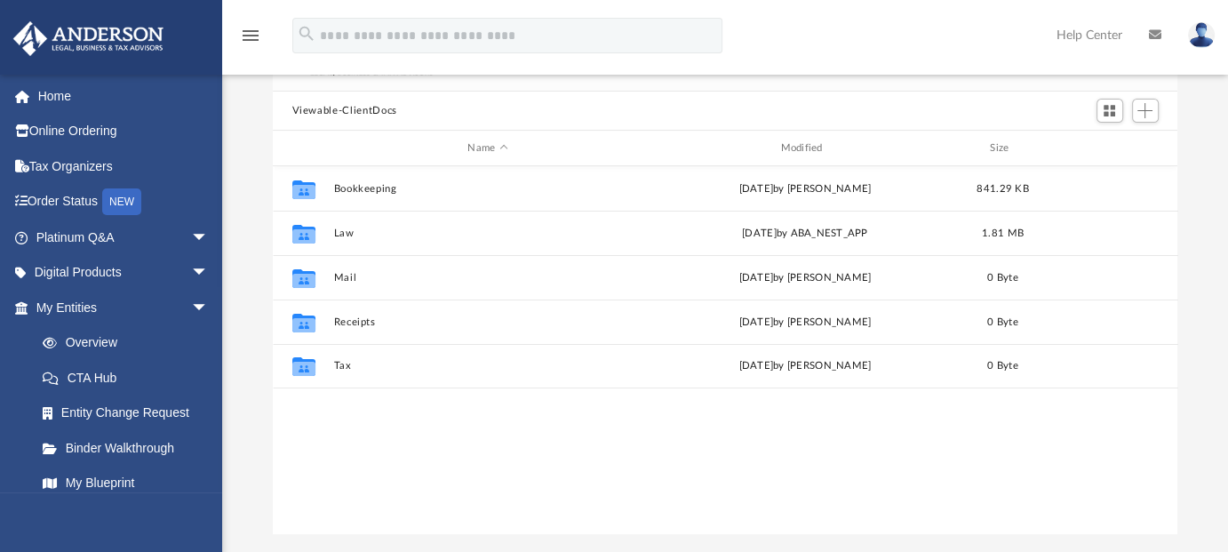
scroll to position [178, 0]
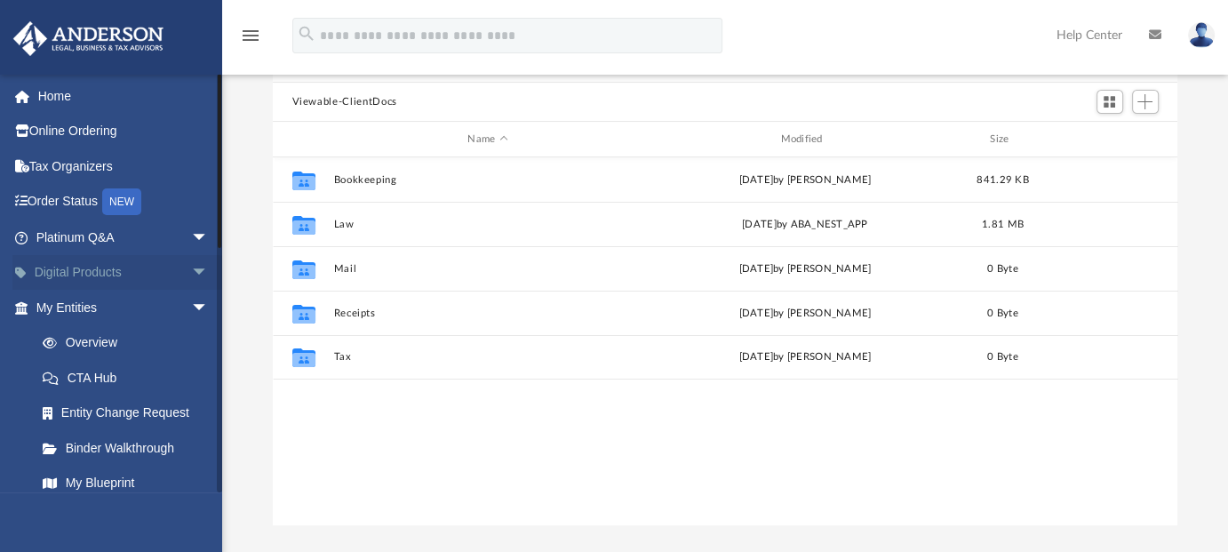
click at [191, 270] on span "arrow_drop_down" at bounding box center [209, 273] width 36 height 36
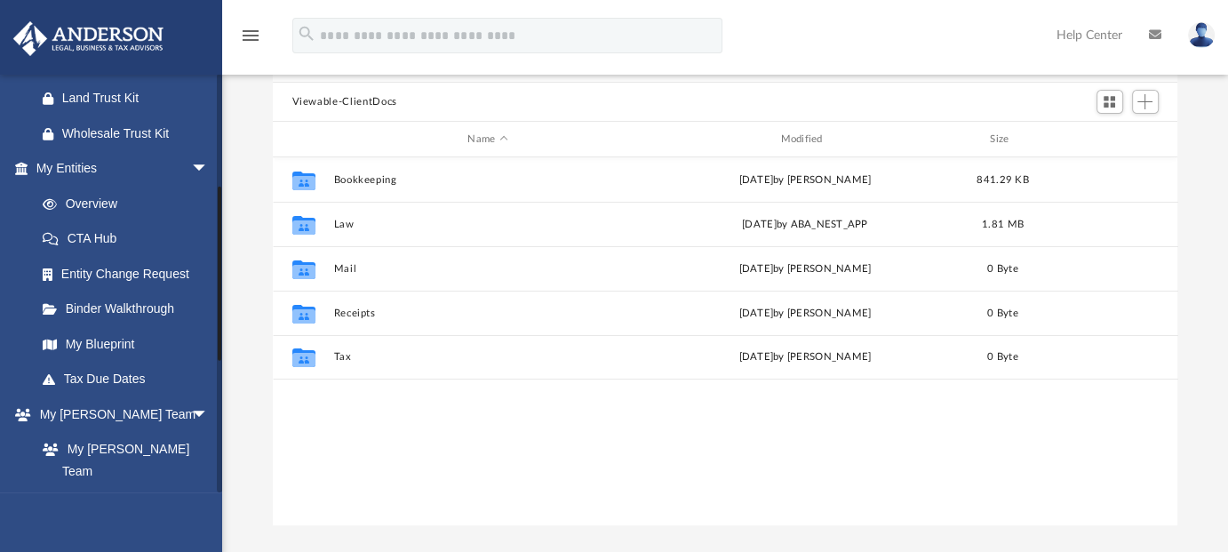
scroll to position [355, 0]
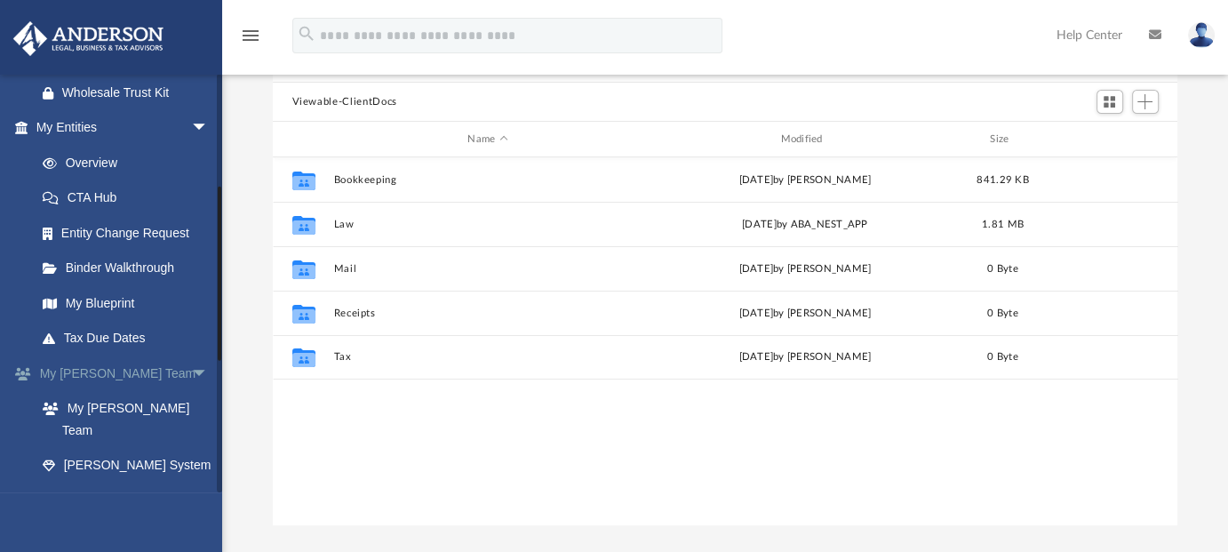
click at [191, 392] on span "arrow_drop_down" at bounding box center [209, 373] width 36 height 36
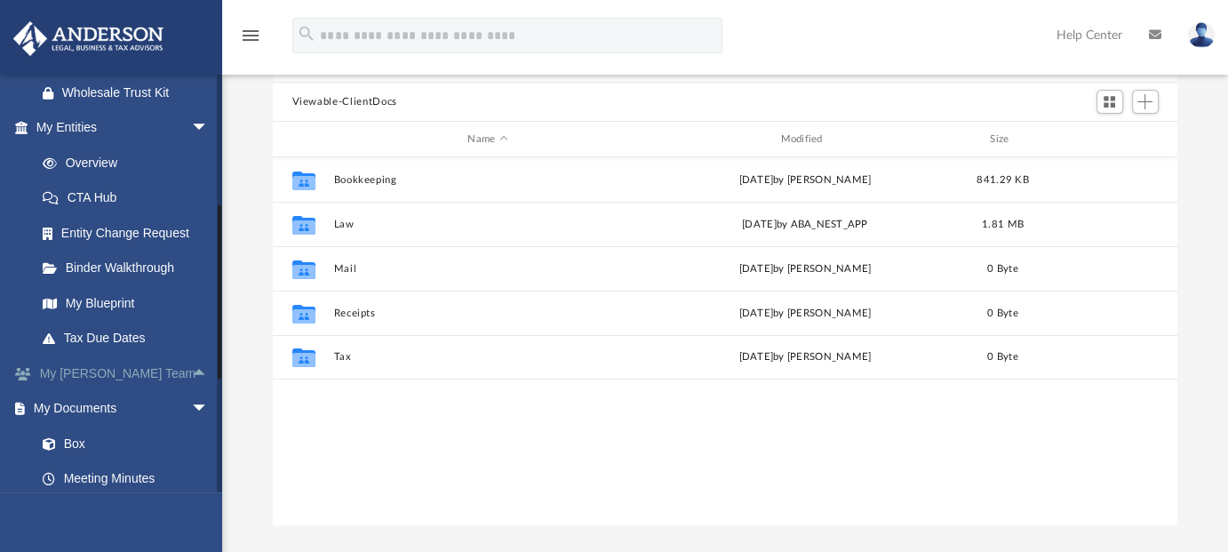
scroll to position [444, 0]
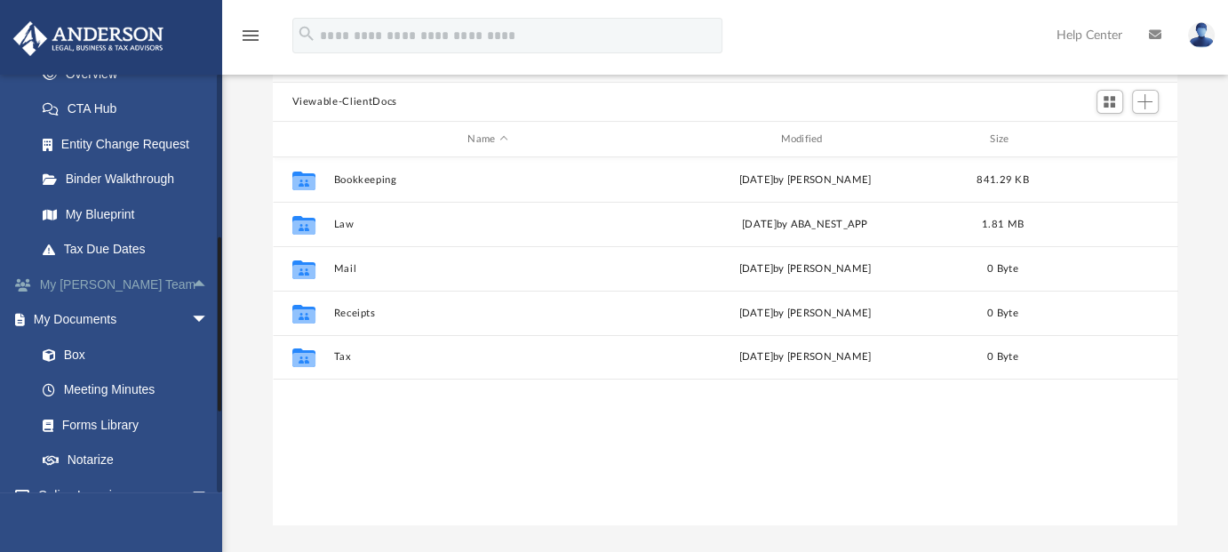
click at [191, 303] on span "arrow_drop_up" at bounding box center [209, 285] width 36 height 36
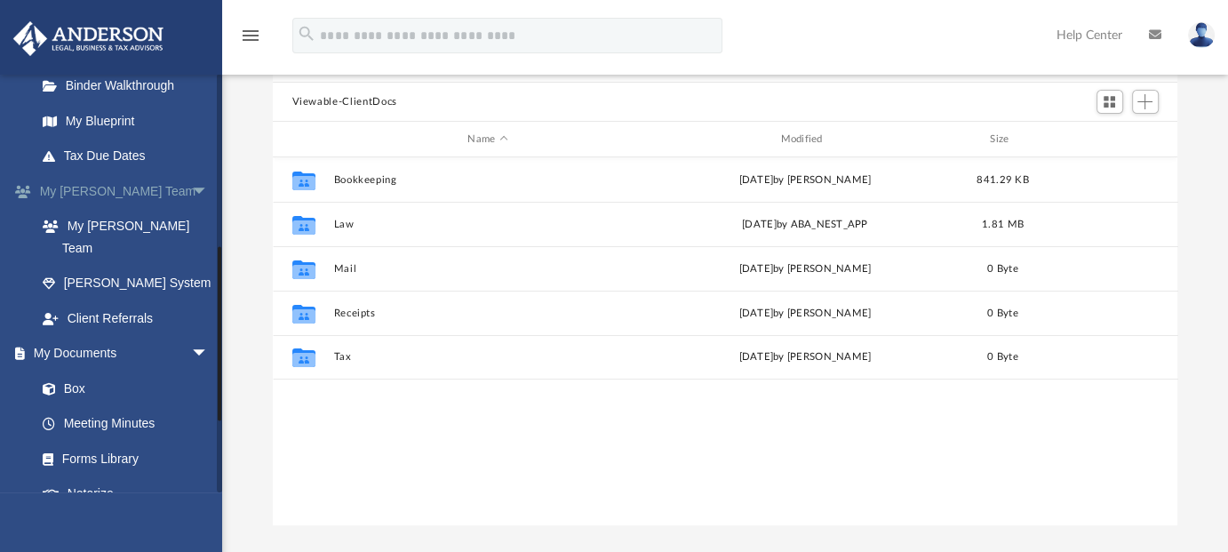
scroll to position [622, 0]
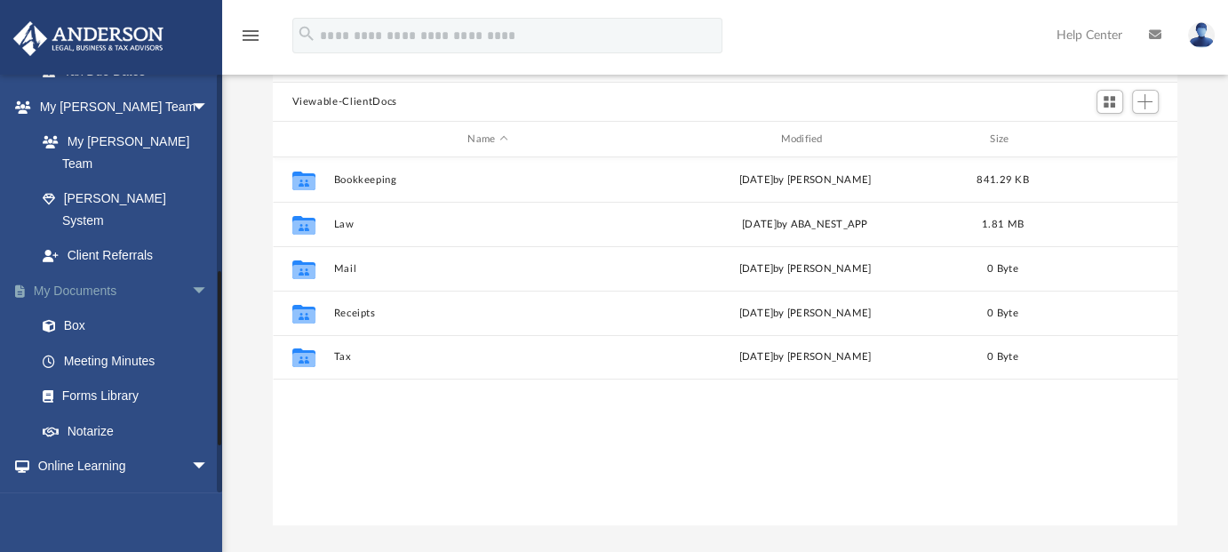
click at [191, 273] on span "arrow_drop_down" at bounding box center [209, 291] width 36 height 36
click at [191, 273] on span "arrow_drop_up" at bounding box center [209, 291] width 36 height 36
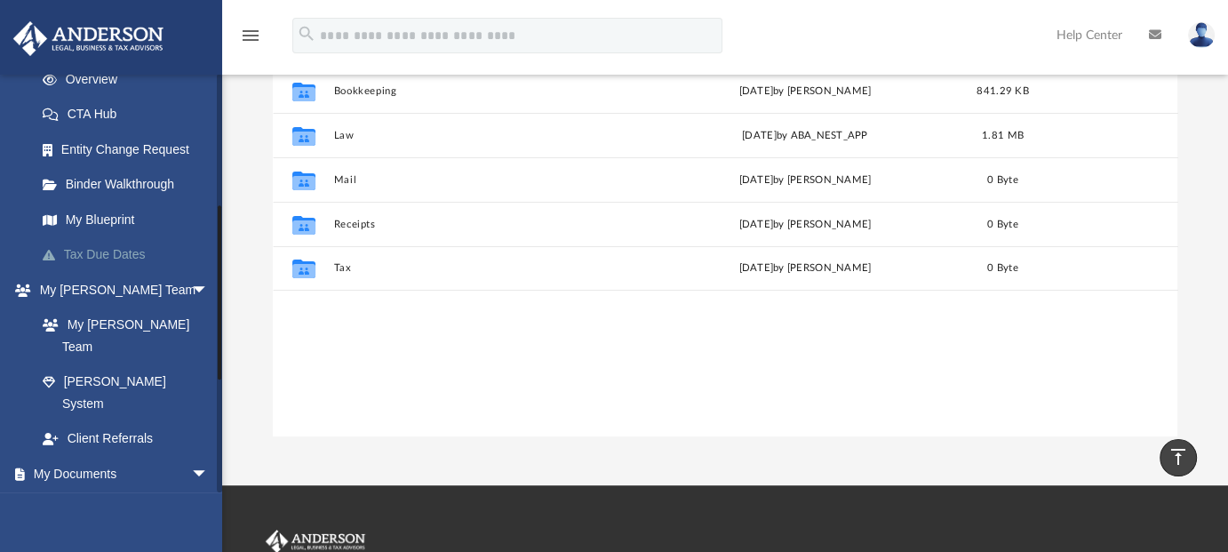
scroll to position [415, 0]
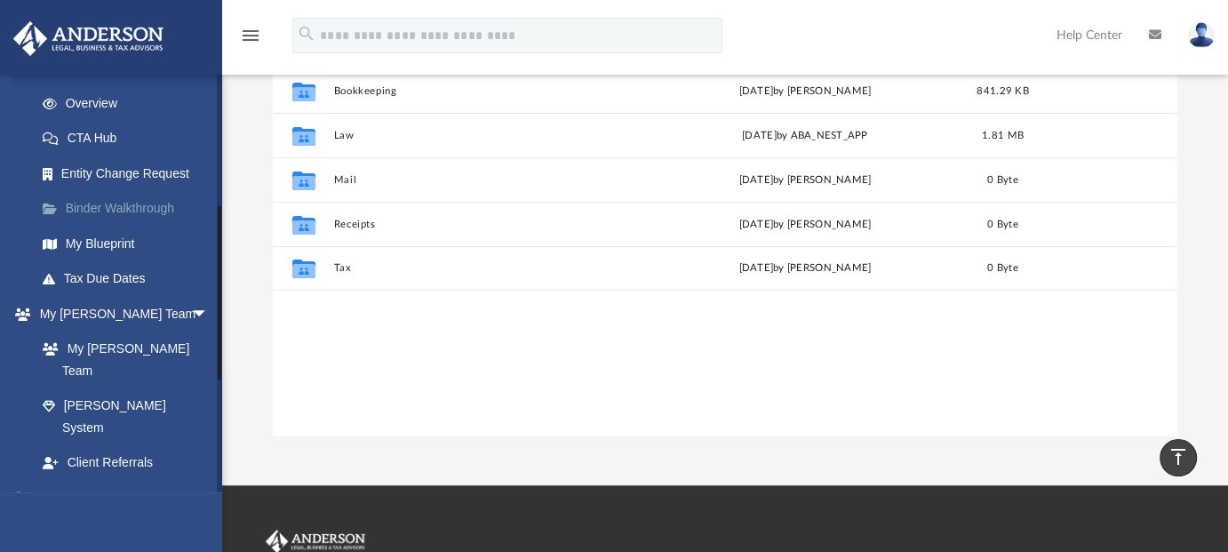
click at [106, 227] on link "Binder Walkthrough" at bounding box center [130, 209] width 211 height 36
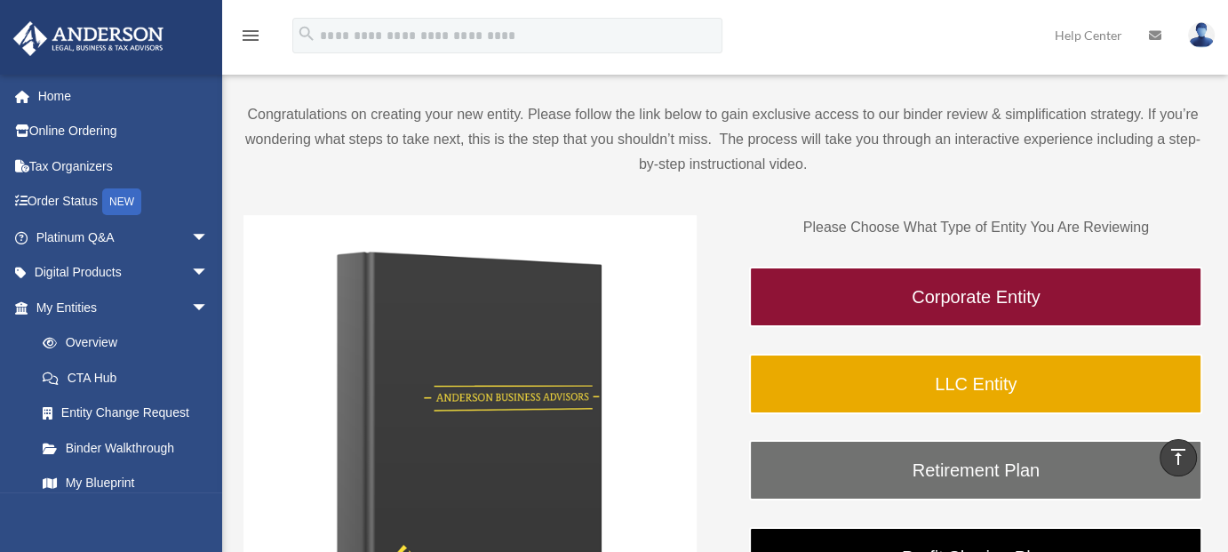
scroll to position [119, 0]
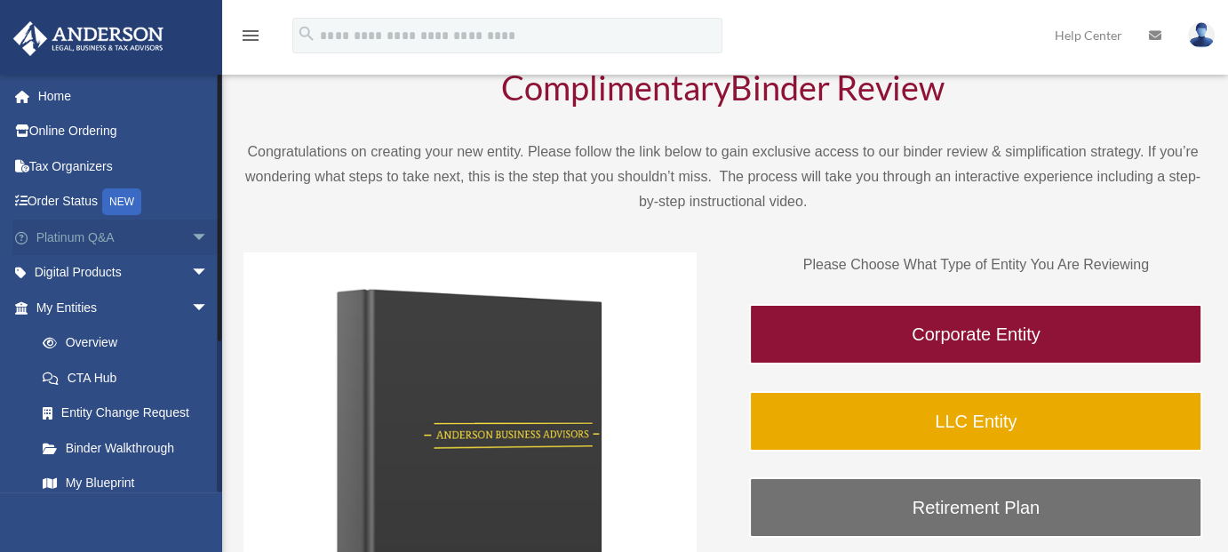
click at [191, 243] on span "arrow_drop_down" at bounding box center [209, 237] width 36 height 36
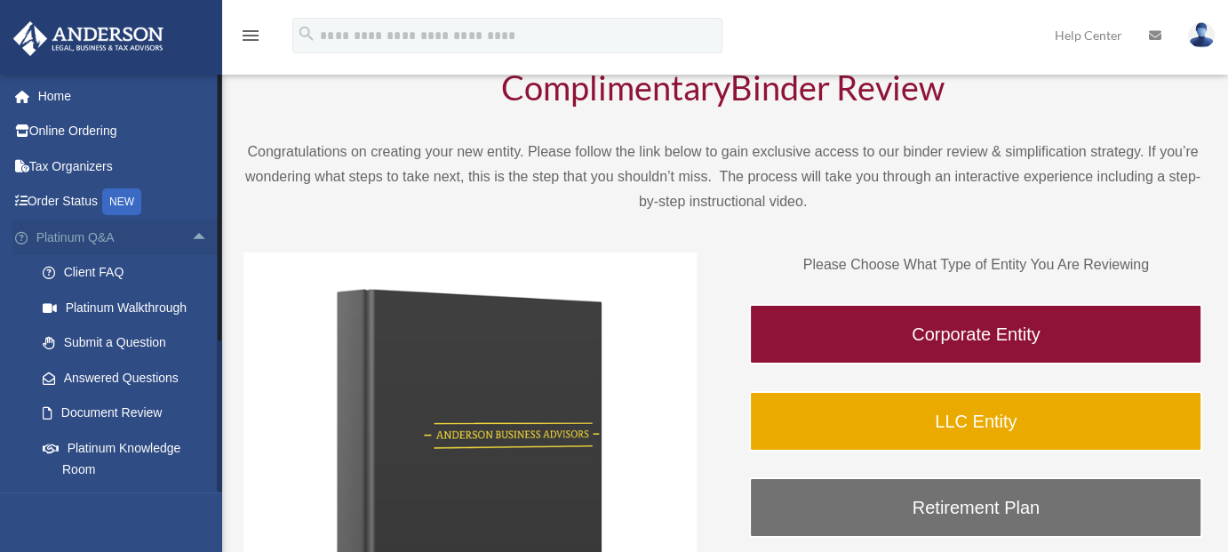
click at [191, 238] on span "arrow_drop_up" at bounding box center [209, 237] width 36 height 36
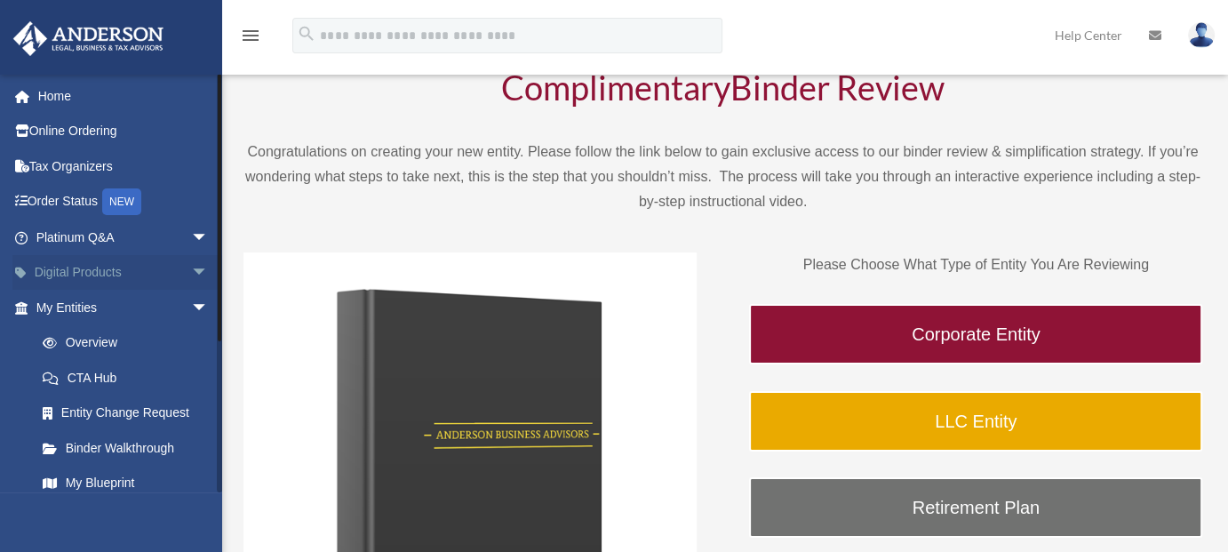
click at [191, 271] on span "arrow_drop_down" at bounding box center [209, 273] width 36 height 36
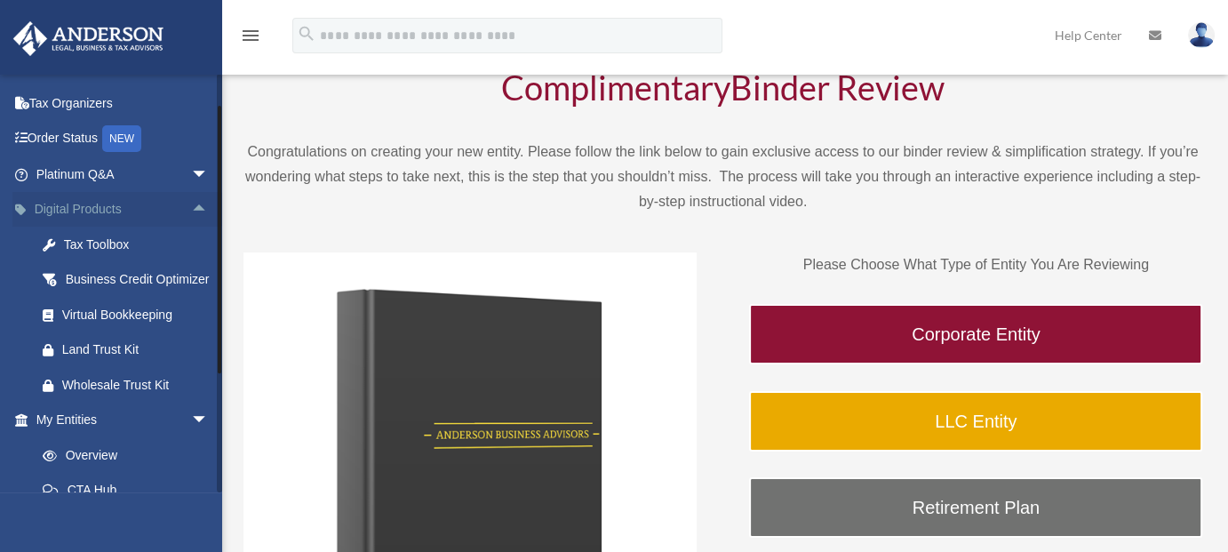
scroll to position [89, 0]
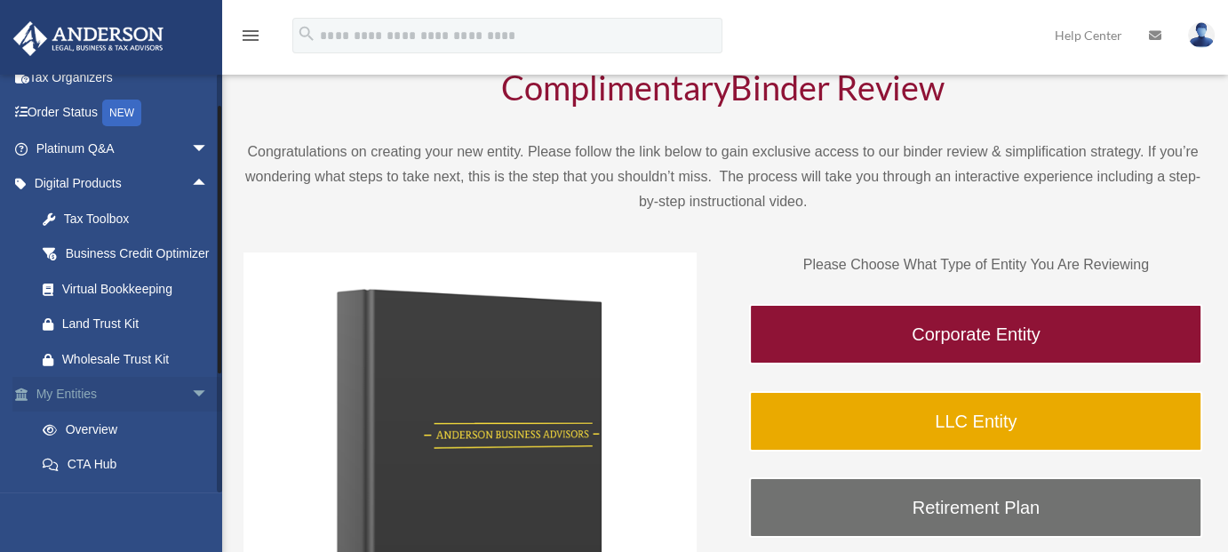
click at [191, 413] on span "arrow_drop_down" at bounding box center [209, 395] width 36 height 36
click at [191, 413] on span "arrow_drop_up" at bounding box center [209, 395] width 36 height 36
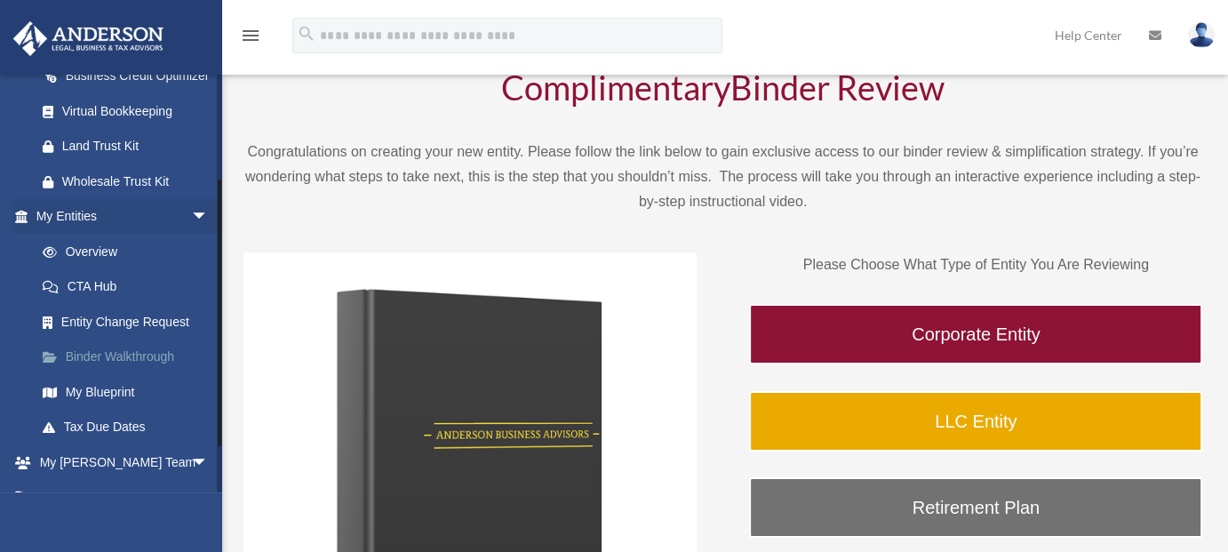
scroll to position [355, 0]
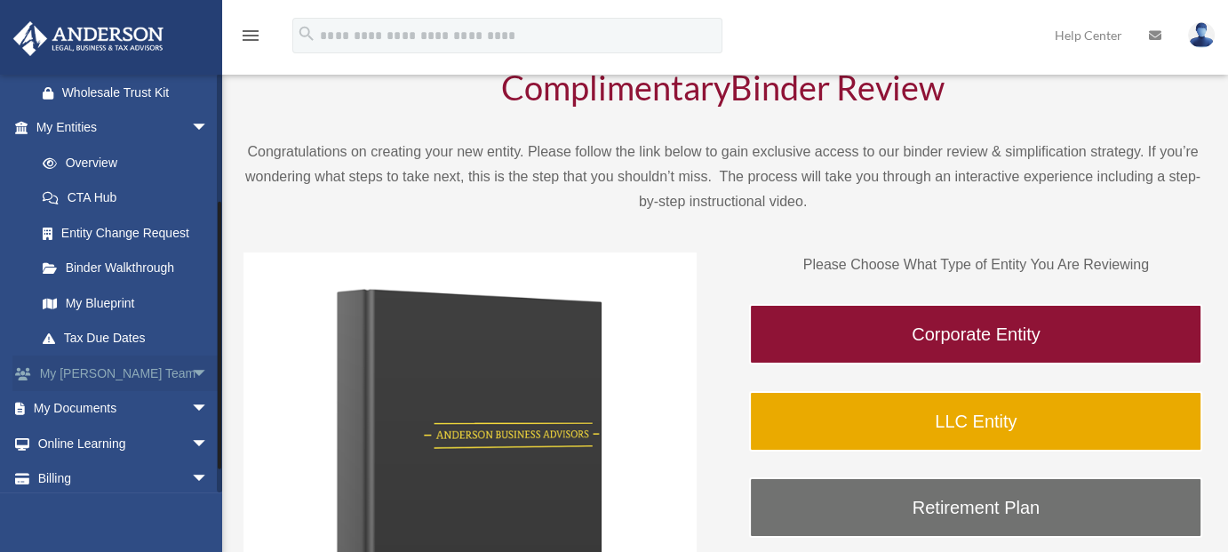
click at [191, 392] on span "arrow_drop_down" at bounding box center [209, 373] width 36 height 36
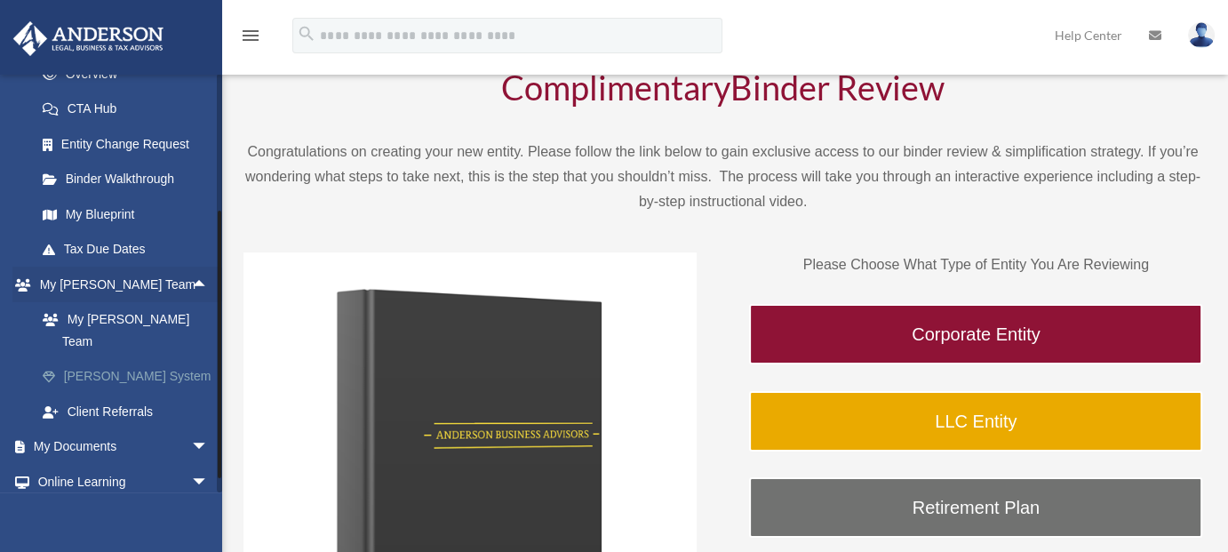
scroll to position [525, 0]
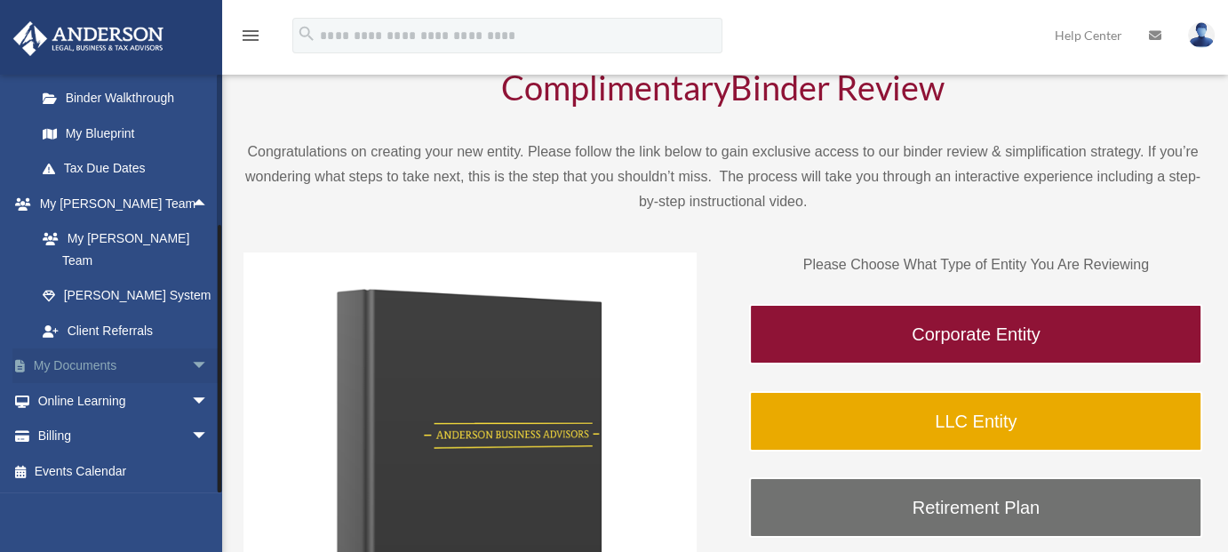
click at [191, 369] on span "arrow_drop_down" at bounding box center [209, 366] width 36 height 36
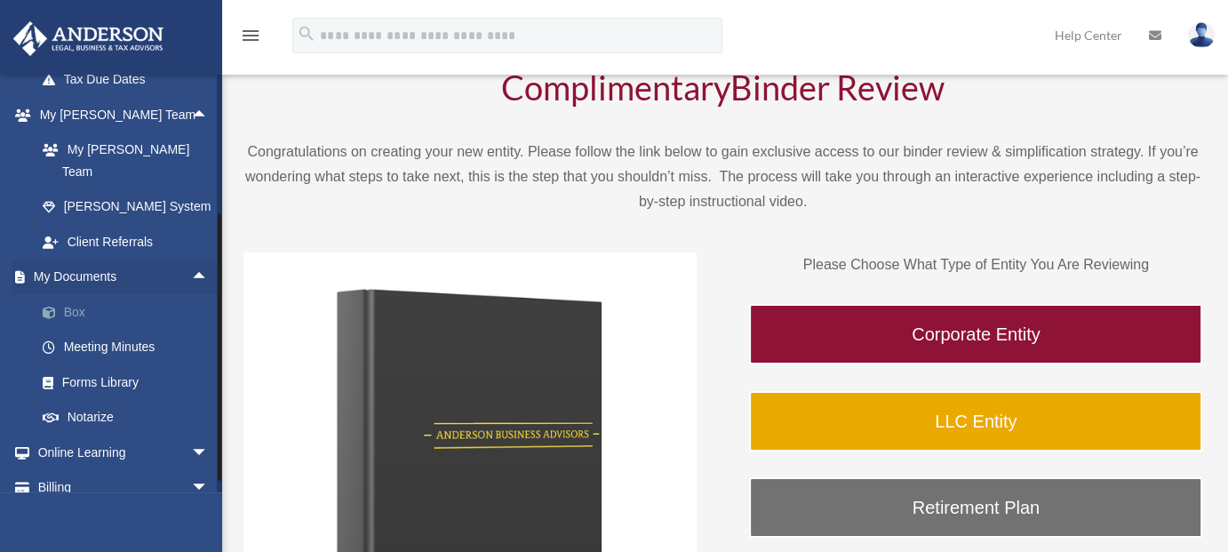
click at [74, 314] on link "Box" at bounding box center [130, 312] width 211 height 36
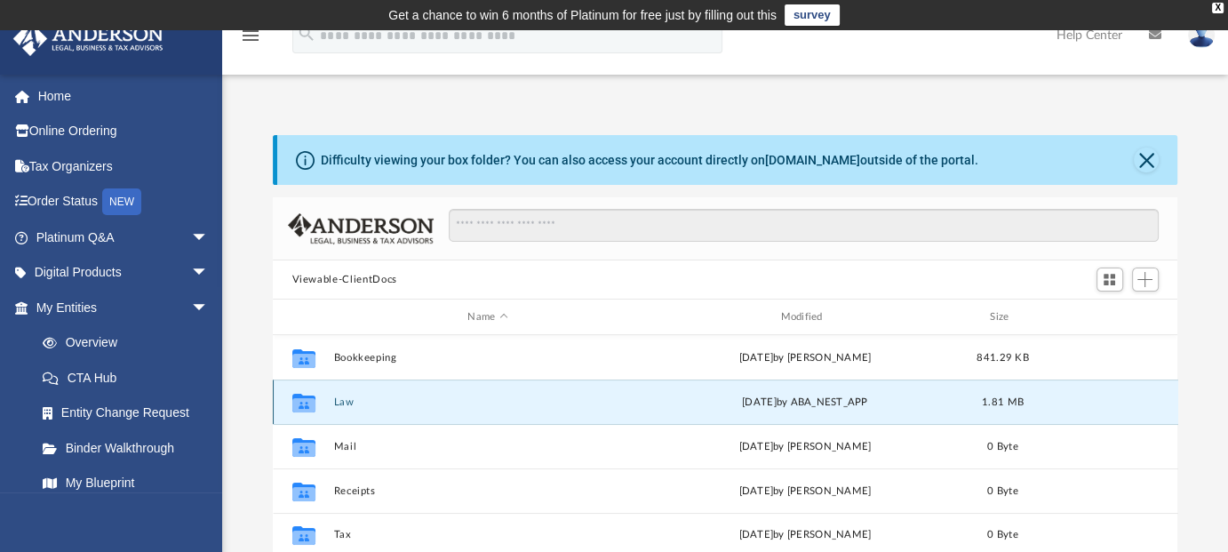
click at [339, 398] on button "Law" at bounding box center [487, 402] width 309 height 12
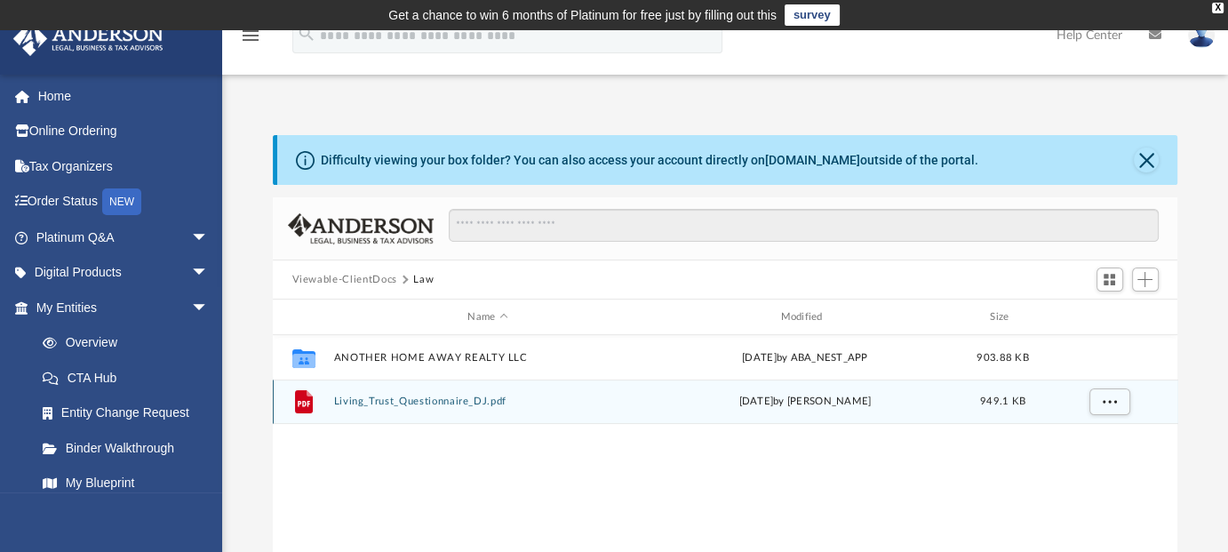
click at [365, 402] on button "Living_Trust_Questionnaire_DJ.pdf" at bounding box center [487, 401] width 309 height 12
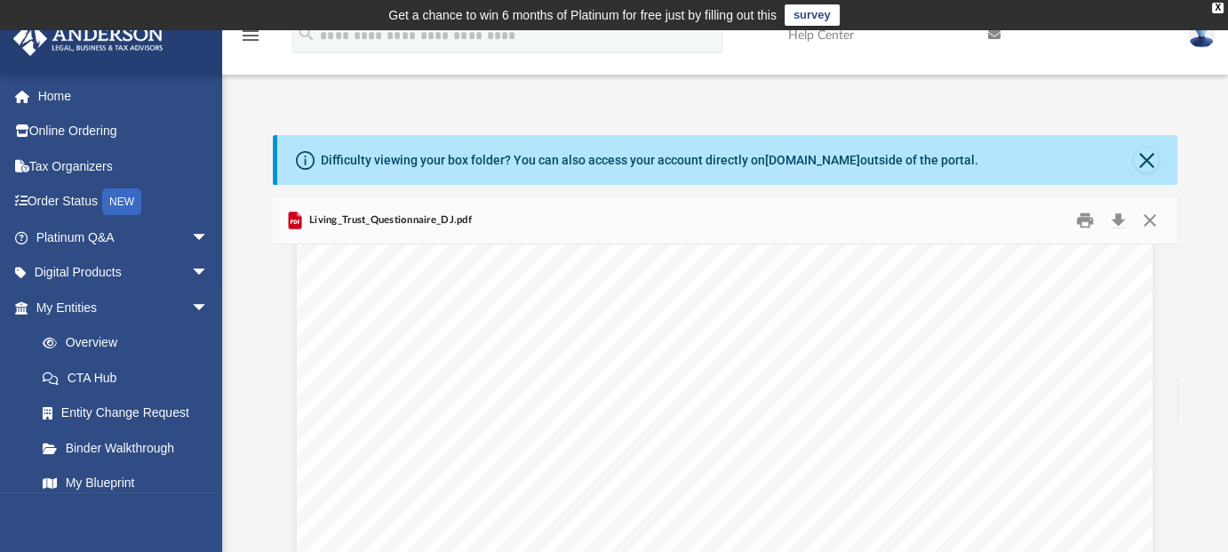
scroll to position [4056, 0]
click at [1202, 386] on div "Difficulty viewing your box folder? You can also access your account directly o…" at bounding box center [725, 419] width 1006 height 568
drag, startPoint x: 311, startPoint y: 217, endPoint x: 462, endPoint y: 220, distance: 151.1
click at [462, 220] on span "Living_Trust_Questionnaire_DJ.pdf" at bounding box center [389, 220] width 166 height 16
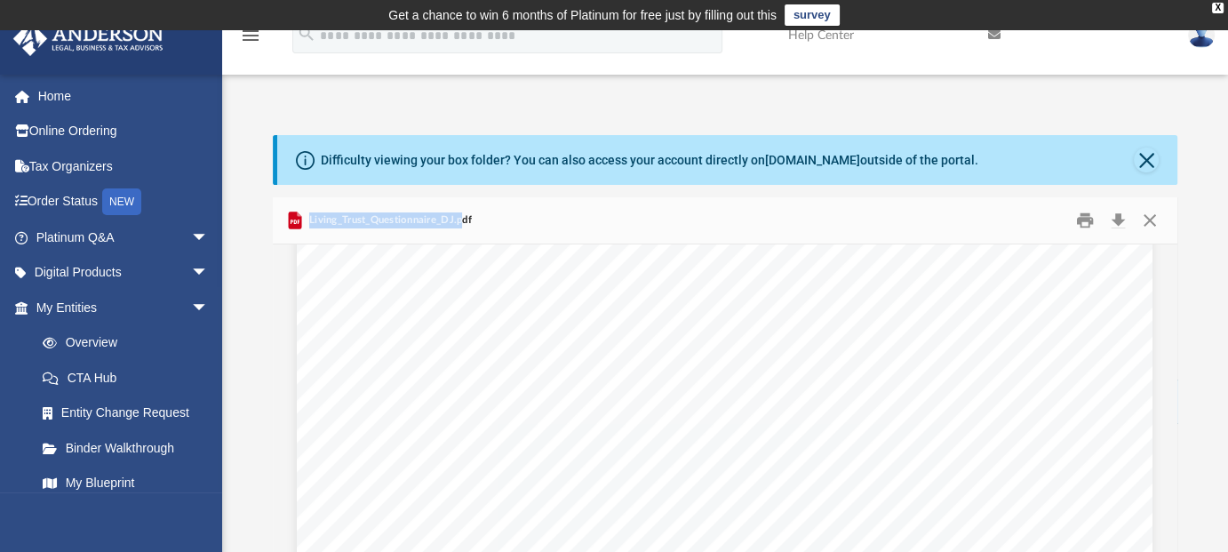
scroll to position [1761, 0]
click at [529, 220] on div "Living_Trust_Questionnaire_DJ.pdf" at bounding box center [725, 220] width 905 height 47
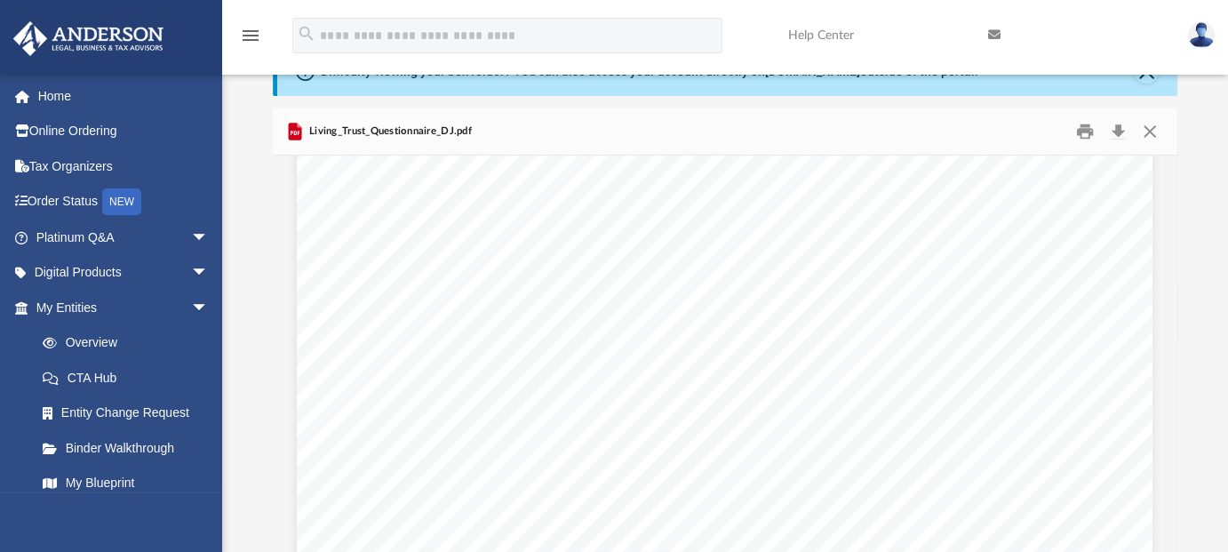
scroll to position [4767, 0]
click at [1153, 134] on button "Close" at bounding box center [1150, 132] width 32 height 28
